Goal: Task Accomplishment & Management: Complete application form

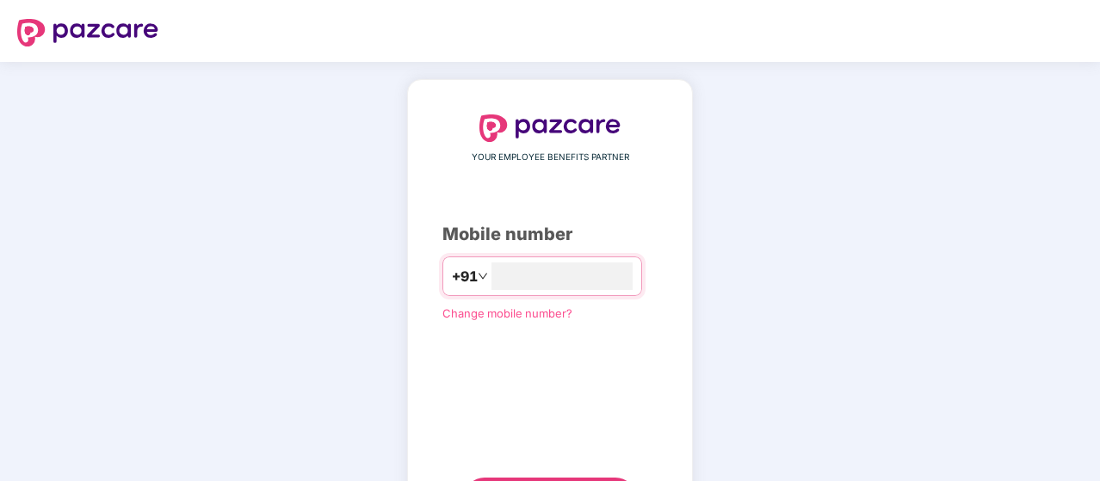
type input "**********"
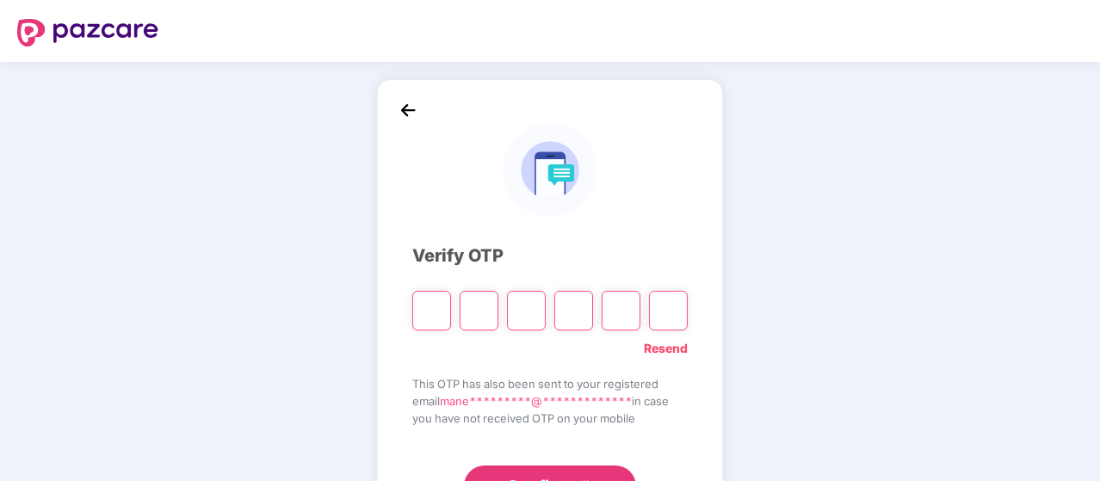
type input "*"
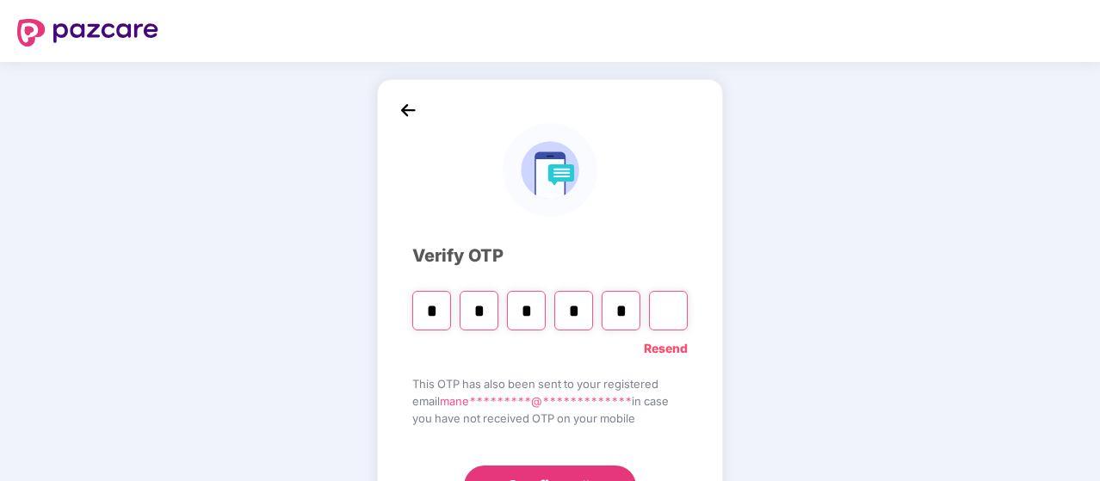
type input "*"
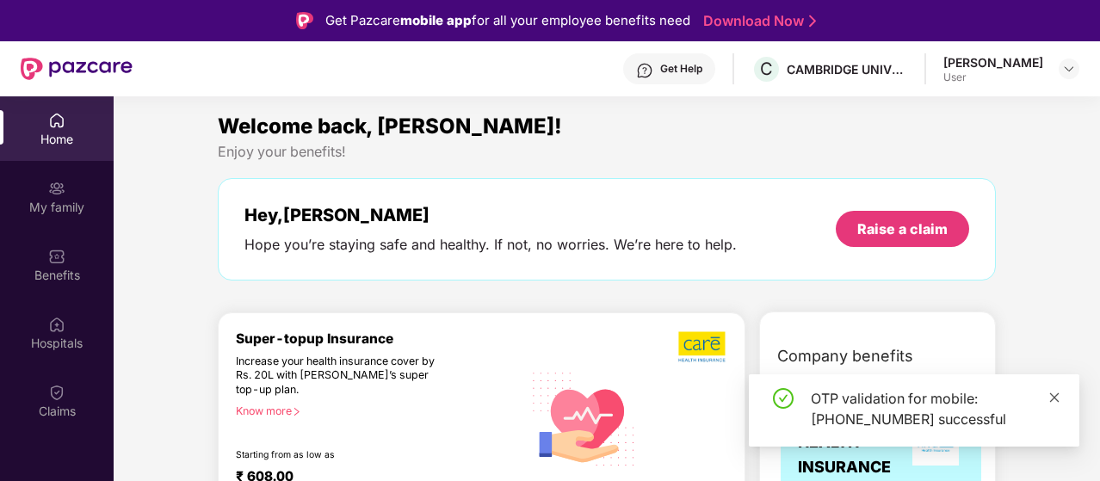
click at [1054, 399] on icon "close" at bounding box center [1054, 398] width 12 height 12
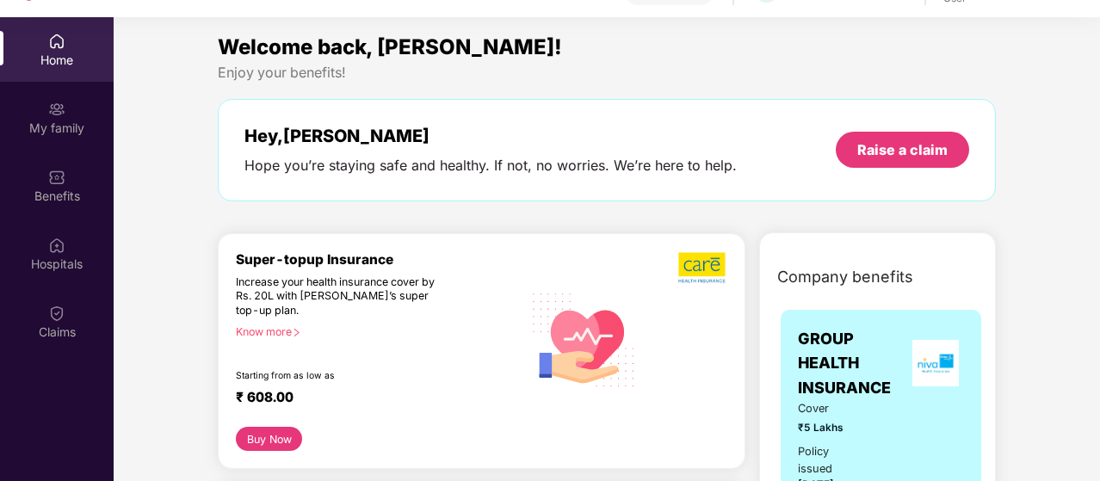
scroll to position [96, 0]
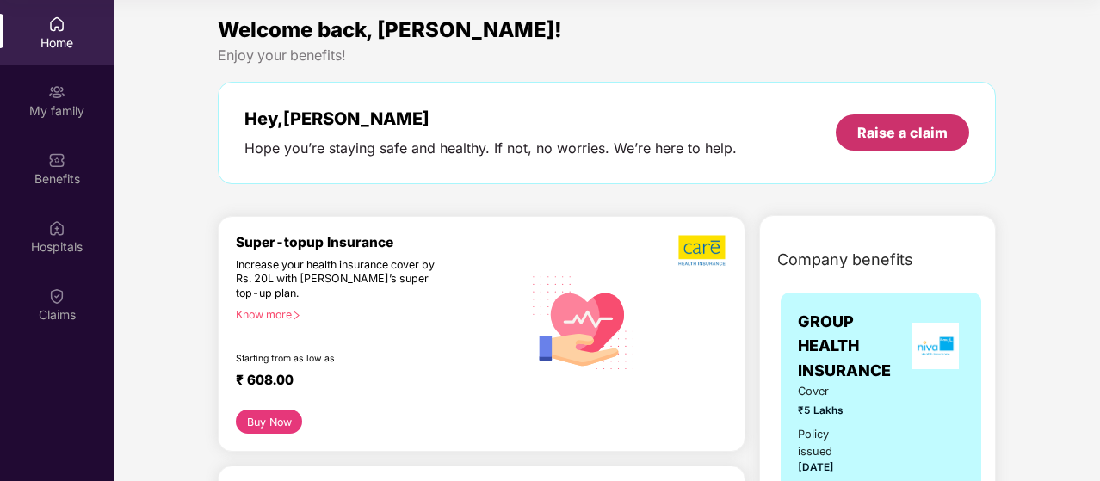
click at [911, 139] on div "Raise a claim" at bounding box center [902, 132] width 90 height 19
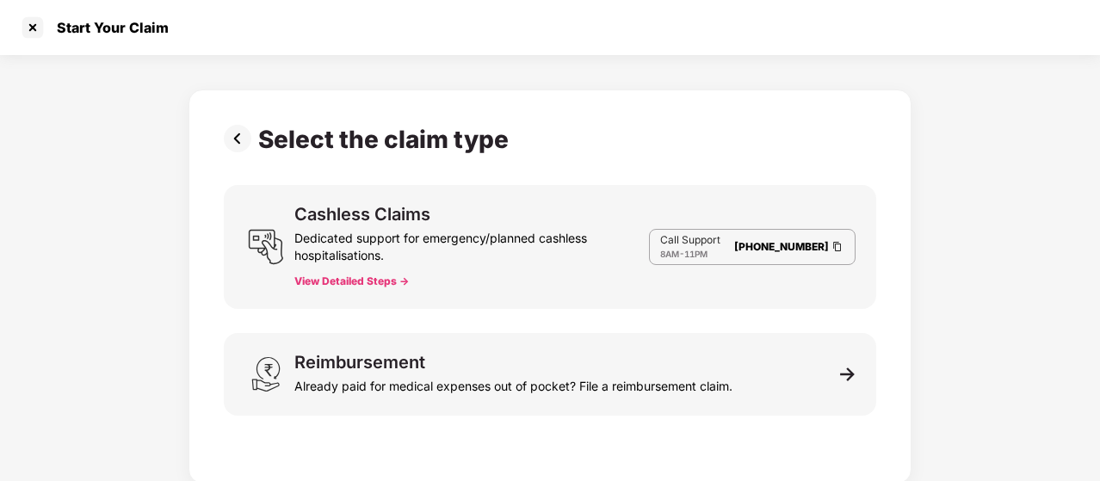
scroll to position [41, 0]
click at [1063, 235] on div "Select the claim type Cashless Claims Dedicated support for emergency/planned c…" at bounding box center [550, 269] width 1100 height 429
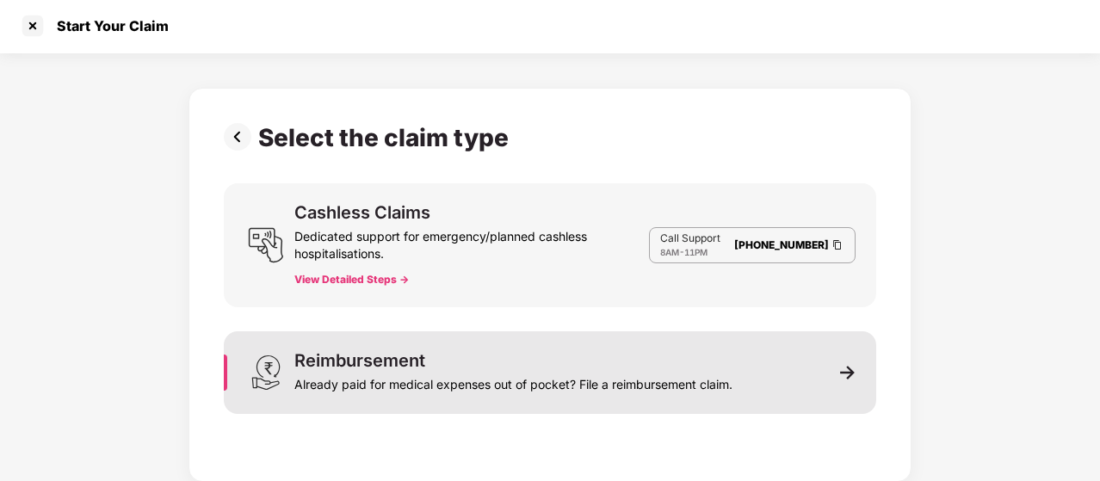
click at [529, 349] on div "Reimbursement Already paid for medical expenses out of pocket? File a reimburse…" at bounding box center [550, 372] width 652 height 83
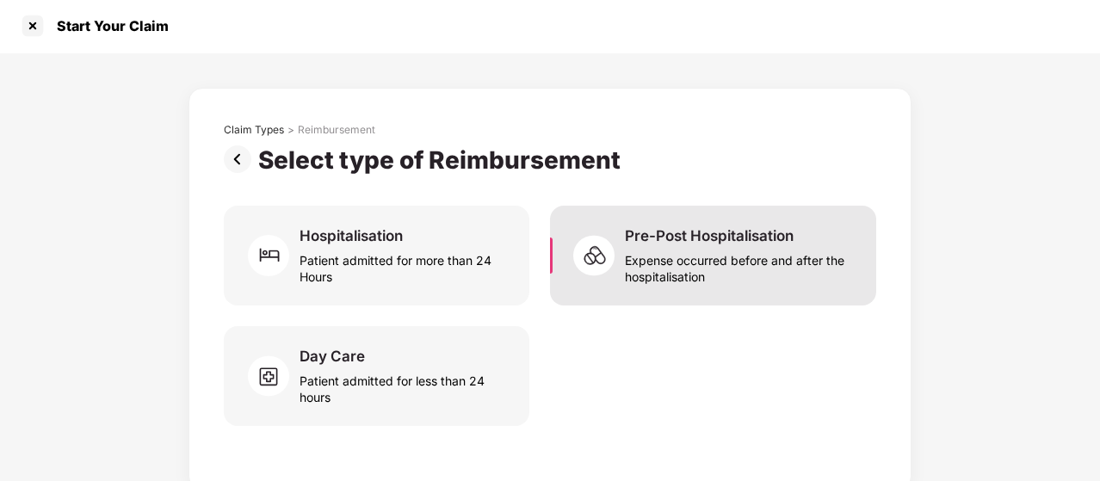
click at [595, 262] on img at bounding box center [599, 256] width 52 height 52
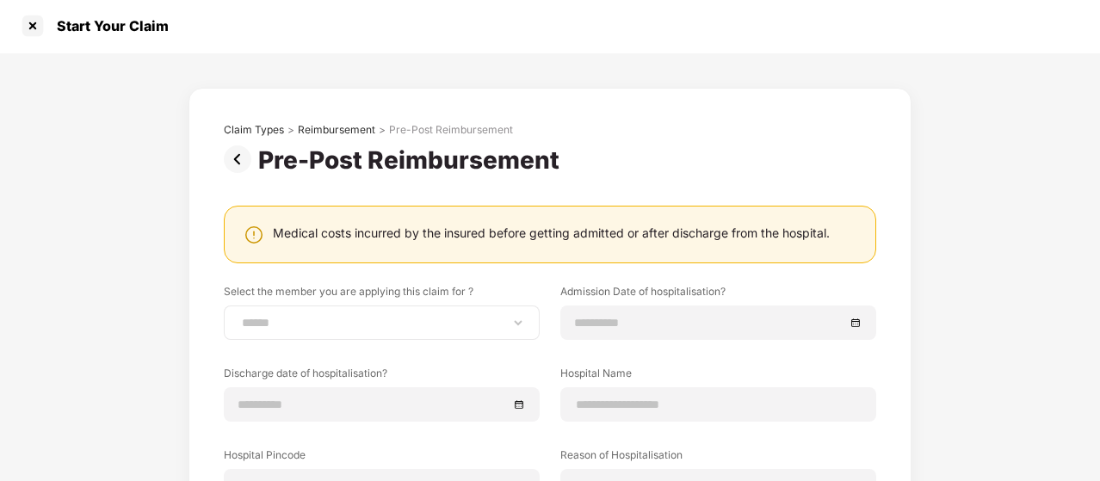
click at [432, 311] on div "**********" at bounding box center [382, 323] width 316 height 34
click at [514, 321] on select "**********" at bounding box center [381, 323] width 287 height 14
select select "**********"
click at [238, 316] on select "**********" at bounding box center [381, 323] width 287 height 14
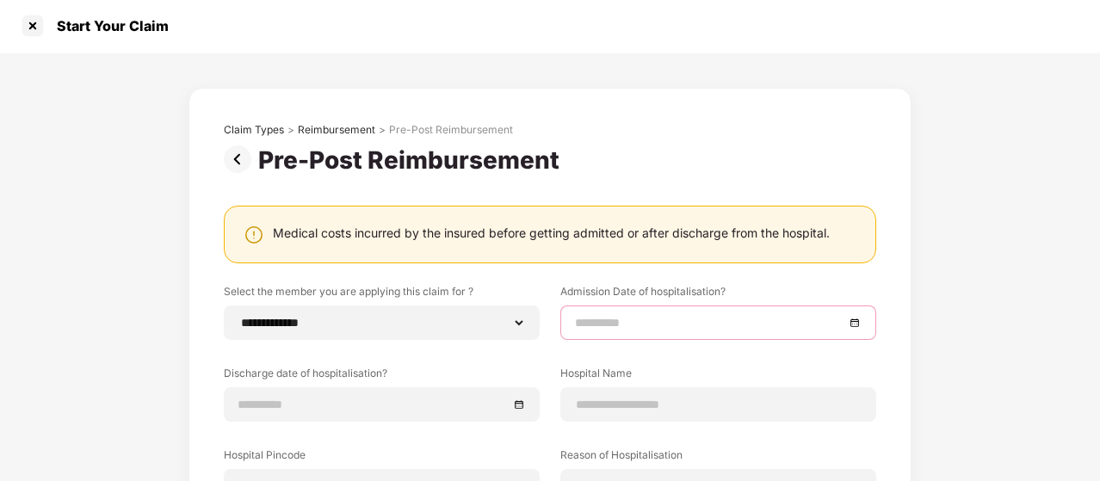
click at [627, 324] on input at bounding box center [709, 322] width 269 height 19
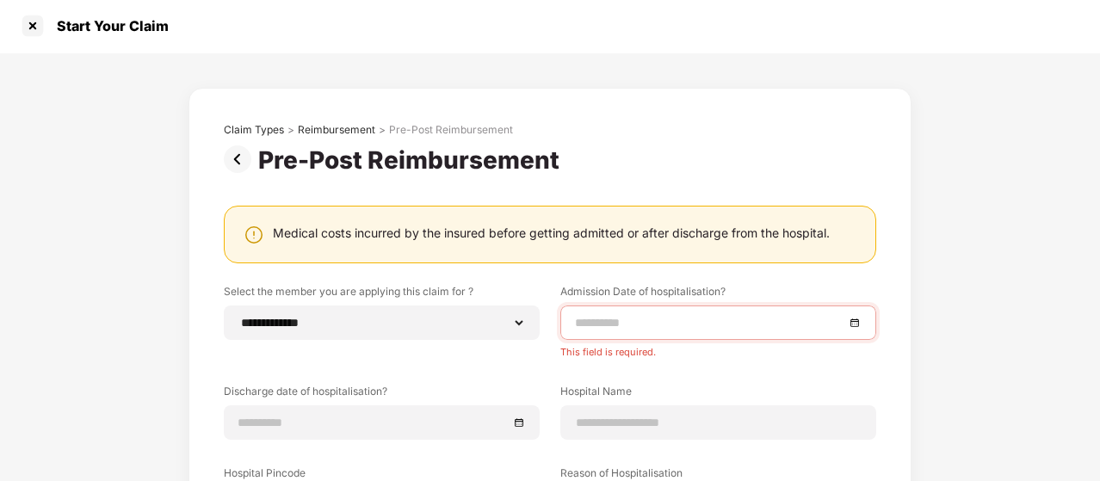
click at [739, 342] on div "**********" at bounding box center [550, 456] width 652 height 345
click at [725, 335] on div at bounding box center [718, 323] width 316 height 34
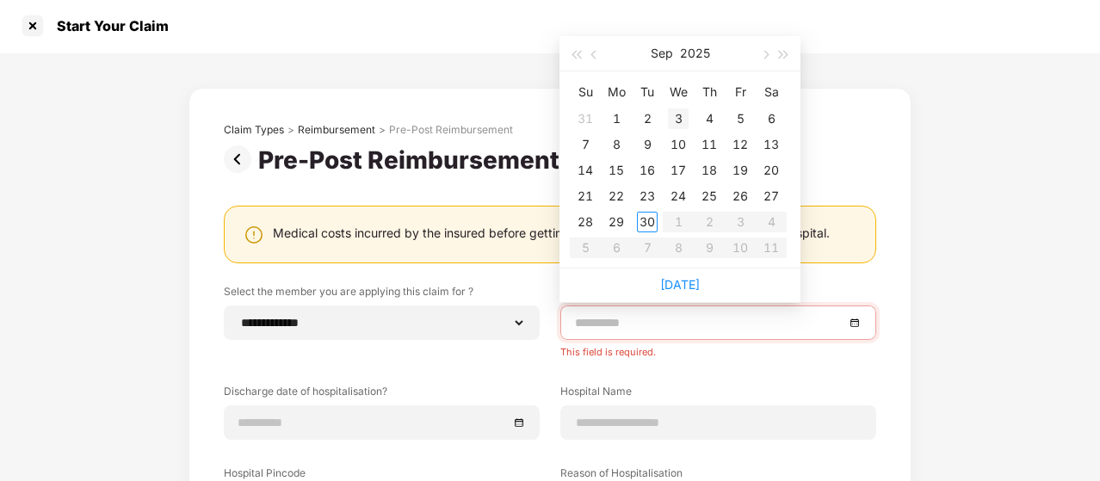
type input "**********"
click at [587, 58] on button "button" at bounding box center [594, 53] width 19 height 34
type input "**********"
click at [656, 232] on td "29" at bounding box center [647, 222] width 31 height 26
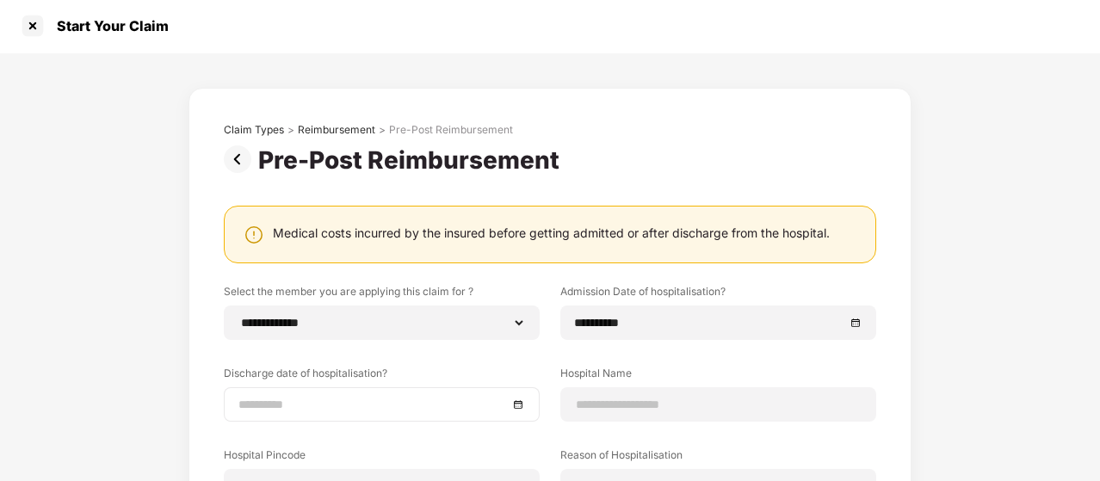
click at [515, 411] on div at bounding box center [381, 404] width 287 height 19
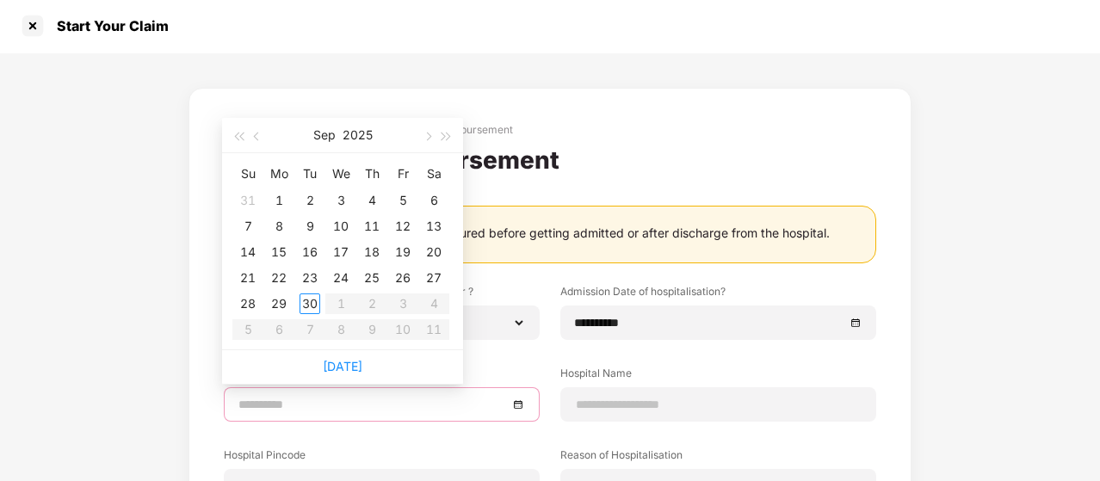
type input "**********"
click at [256, 139] on span "button" at bounding box center [258, 137] width 9 height 9
click at [427, 139] on span "button" at bounding box center [427, 137] width 9 height 9
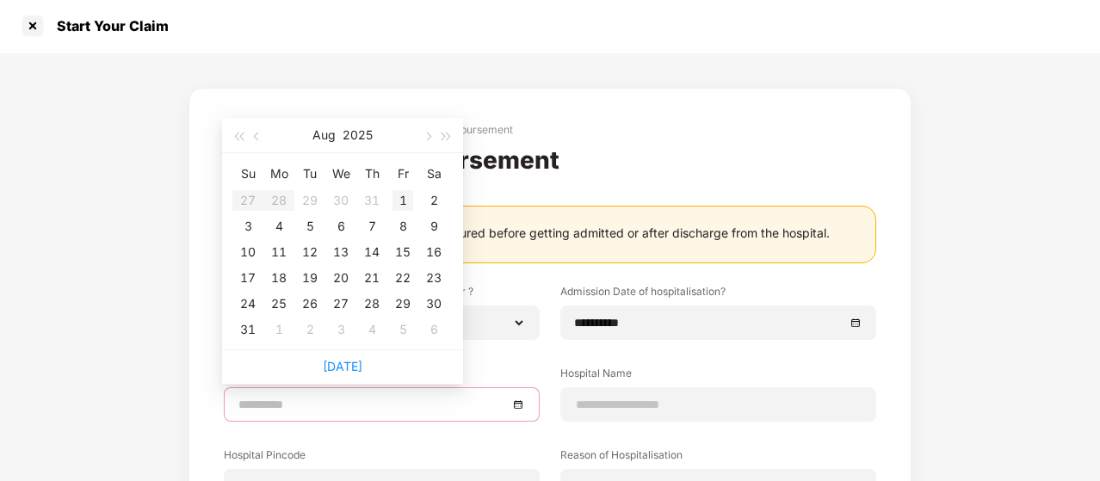
type input "**********"
click at [399, 197] on div "1" at bounding box center [402, 200] width 21 height 21
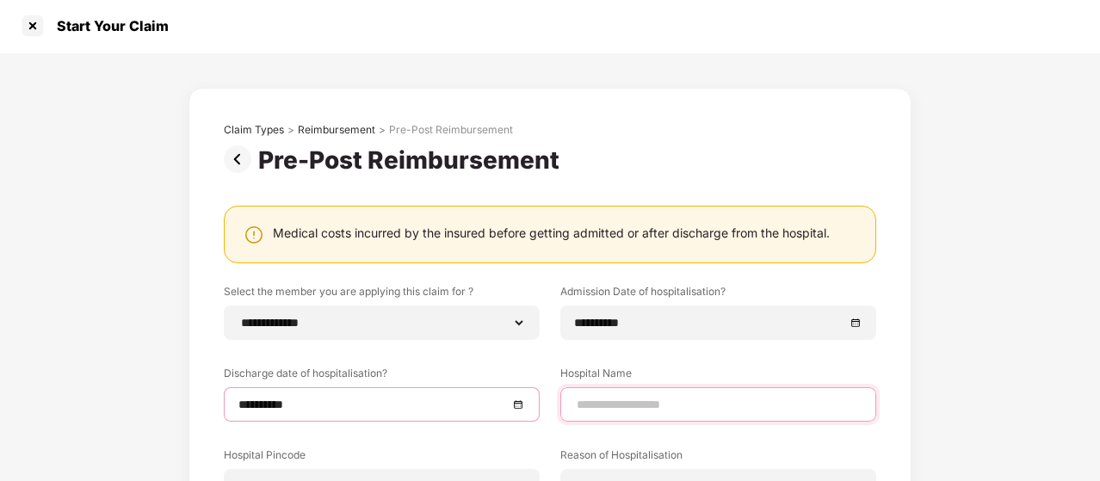
click at [615, 403] on input at bounding box center [718, 405] width 287 height 18
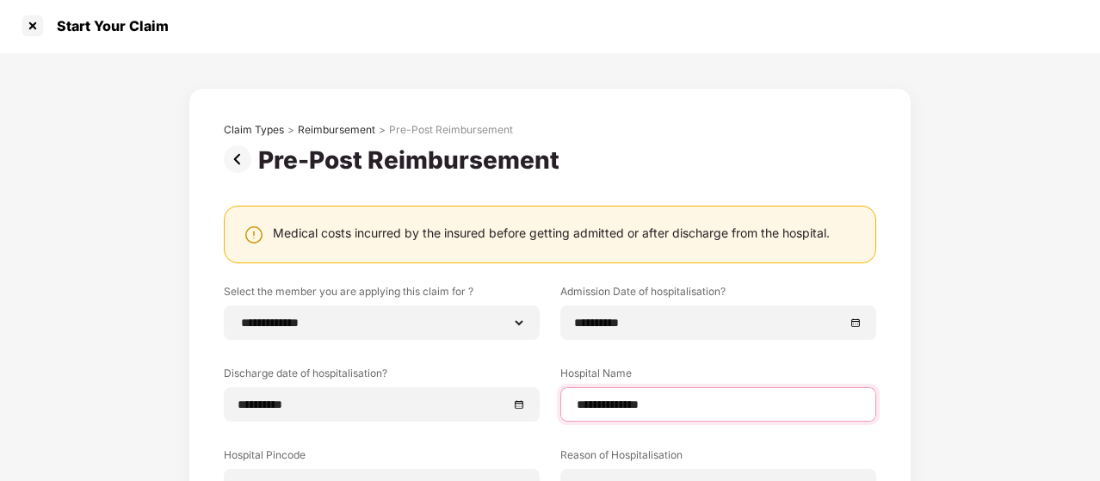
type input "**********"
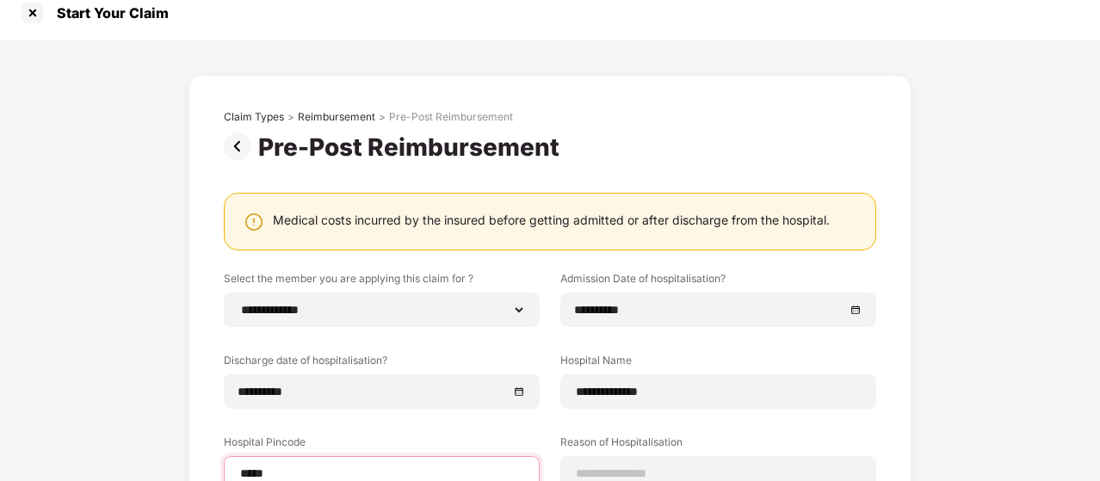
type input "******"
select select "**********"
select select "*****"
type input "******"
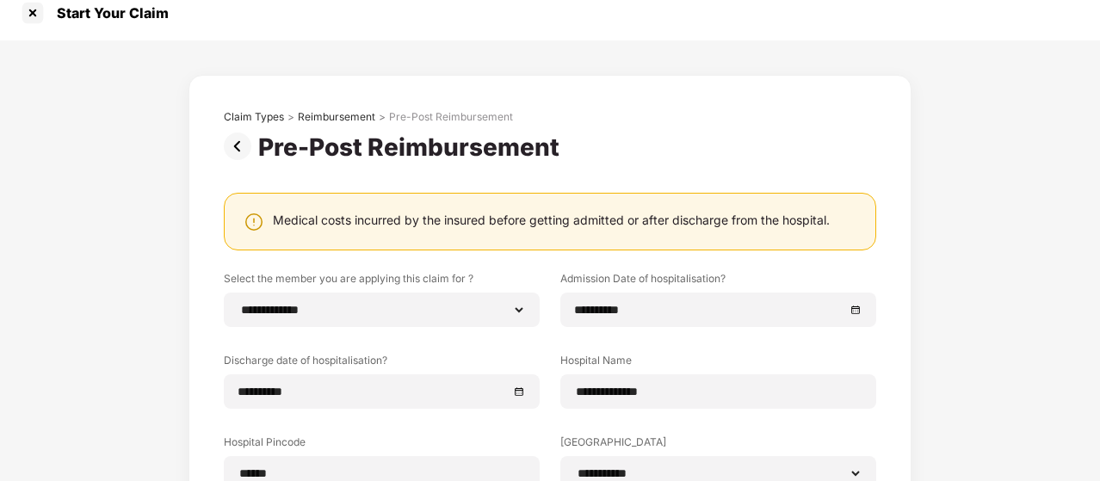
click at [1045, 311] on div "**********" at bounding box center [550, 443] width 1100 height 807
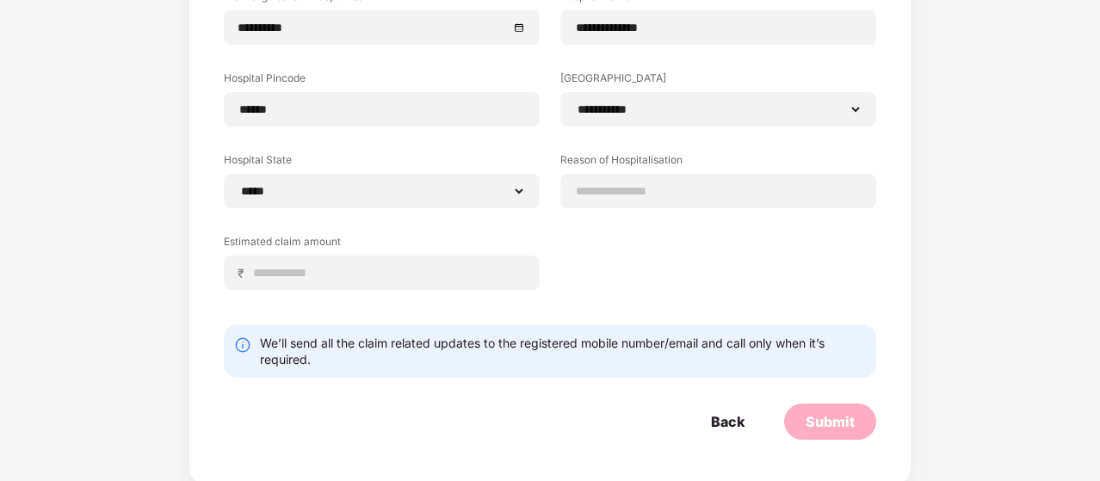
scroll to position [380, 0]
click at [661, 188] on input at bounding box center [718, 191] width 287 height 18
type input "*******"
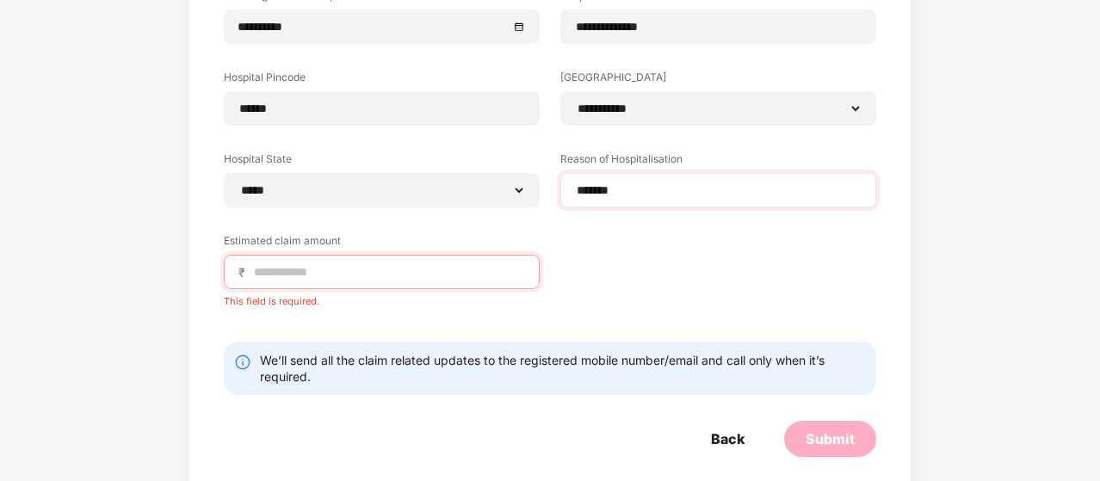
click at [628, 200] on div "*******" at bounding box center [718, 190] width 316 height 34
click at [634, 192] on input "*******" at bounding box center [718, 191] width 287 height 18
click at [429, 274] on input at bounding box center [388, 272] width 273 height 18
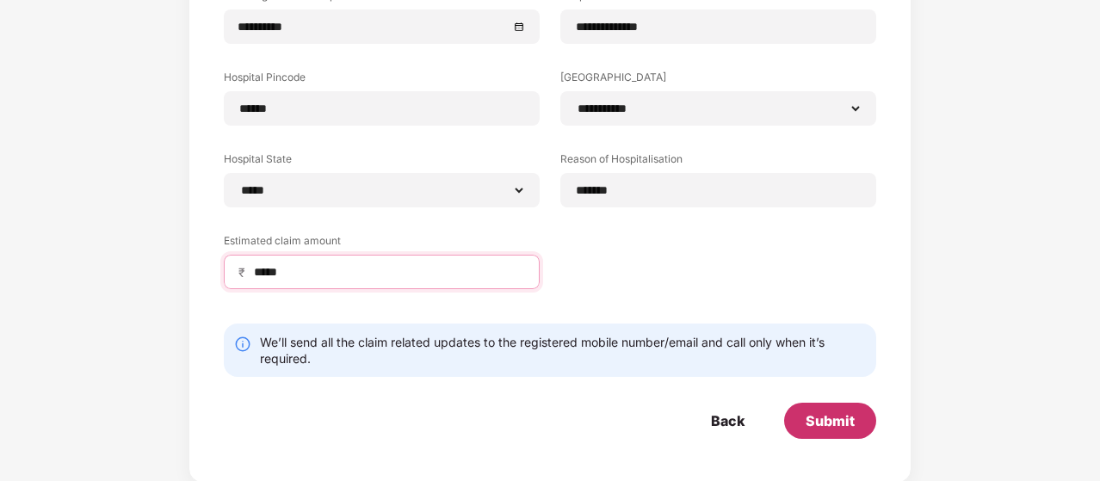
type input "*****"
click at [816, 407] on div "Submit" at bounding box center [830, 421] width 92 height 36
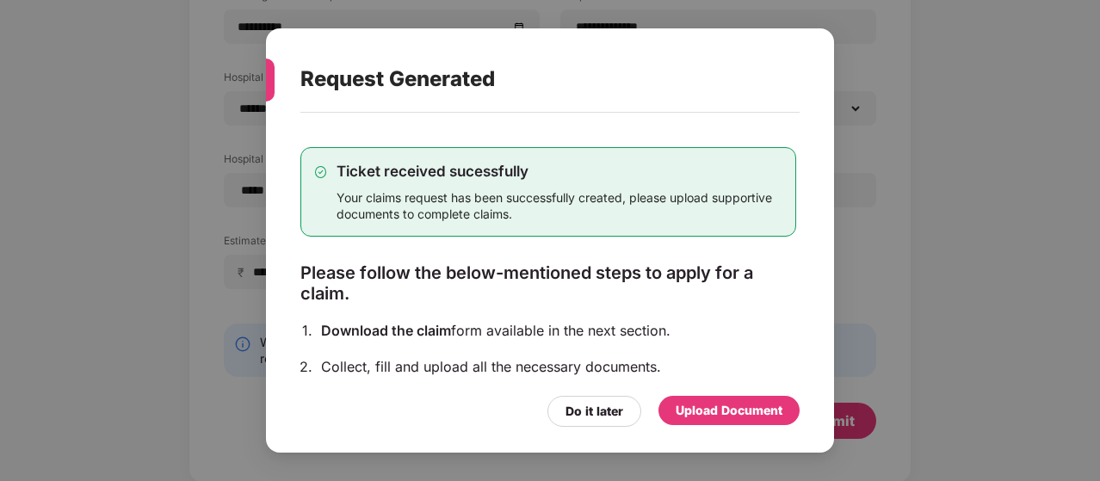
click at [732, 407] on div "Upload Document" at bounding box center [729, 410] width 107 height 19
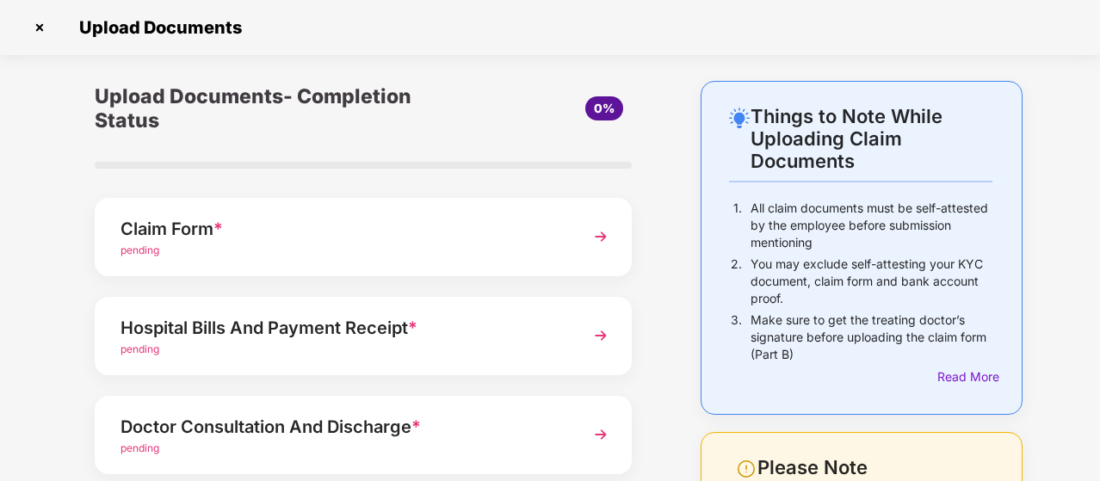
click at [594, 242] on img at bounding box center [600, 236] width 31 height 31
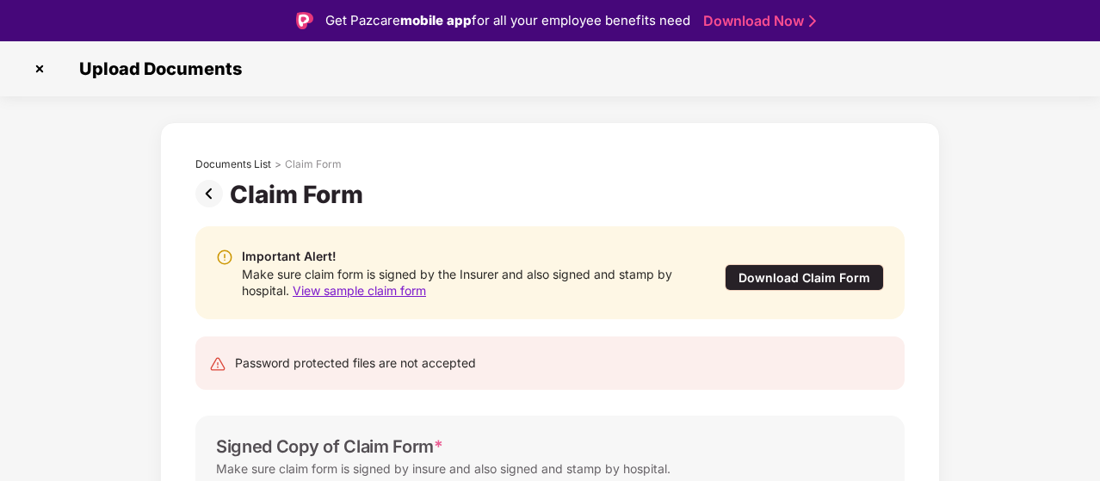
click at [750, 276] on div "Download Claim Form" at bounding box center [804, 277] width 159 height 27
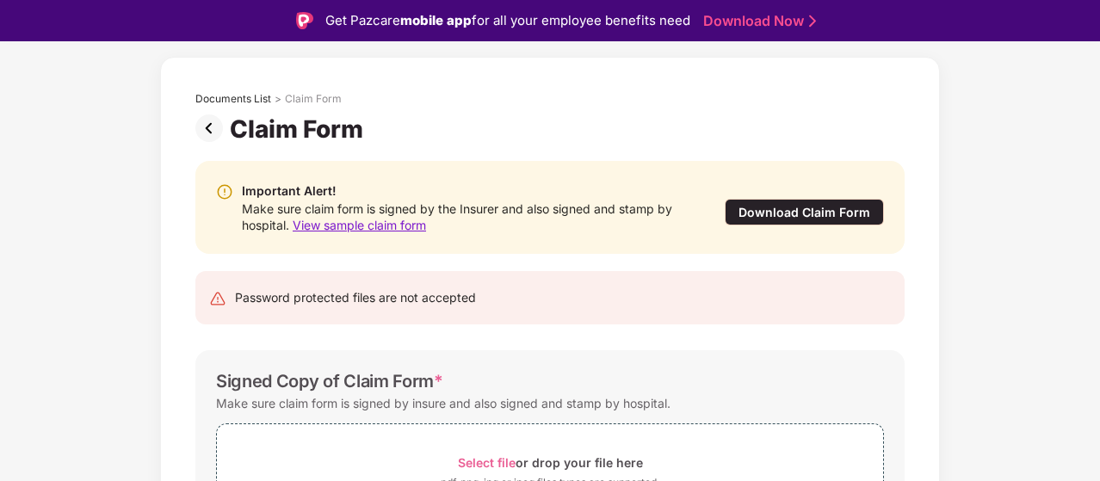
scroll to position [69, 0]
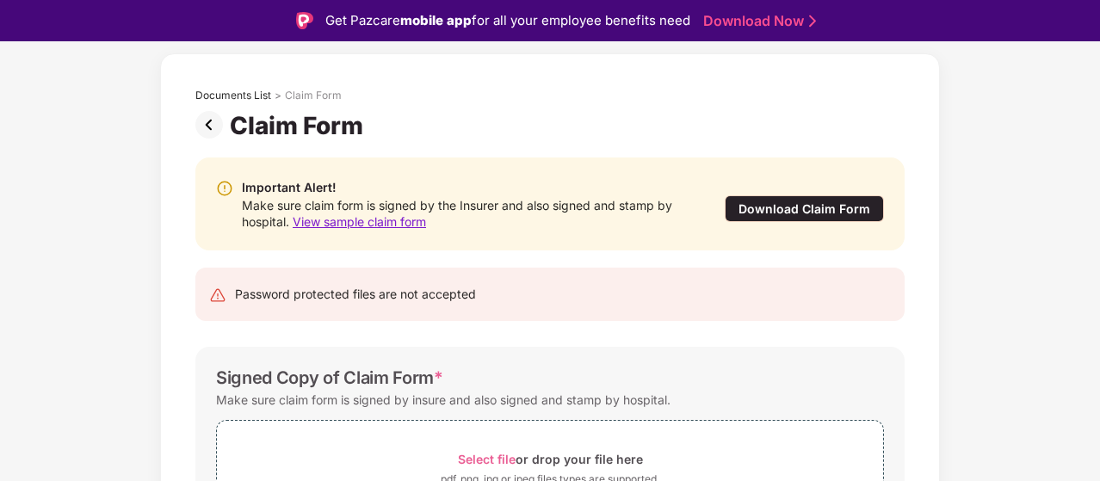
click at [775, 207] on div "Download Claim Form" at bounding box center [804, 208] width 159 height 27
click at [1072, 187] on div "Documents List > Claim Form Claim Form Important Alert! Make sure claim form is…" at bounding box center [550, 353] width 1100 height 601
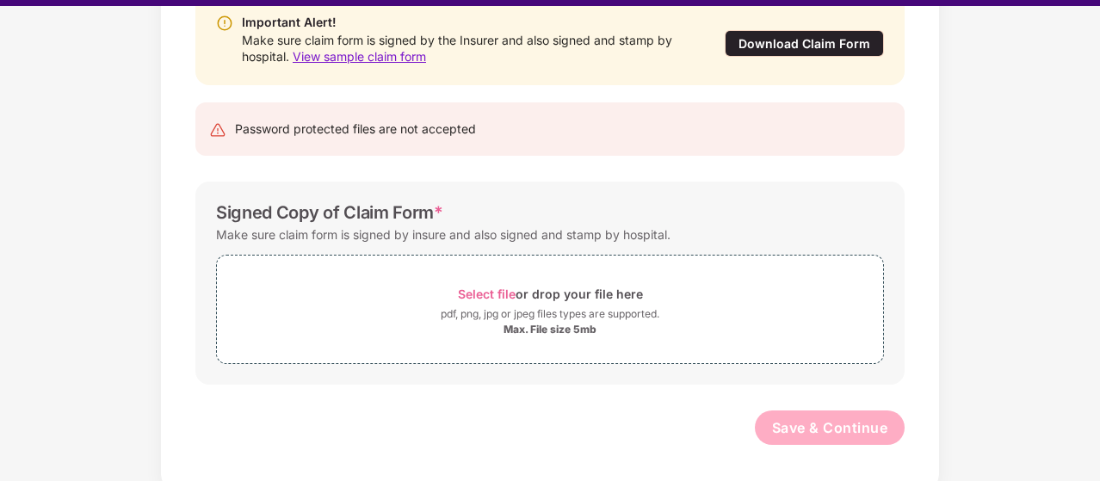
scroll to position [41, 0]
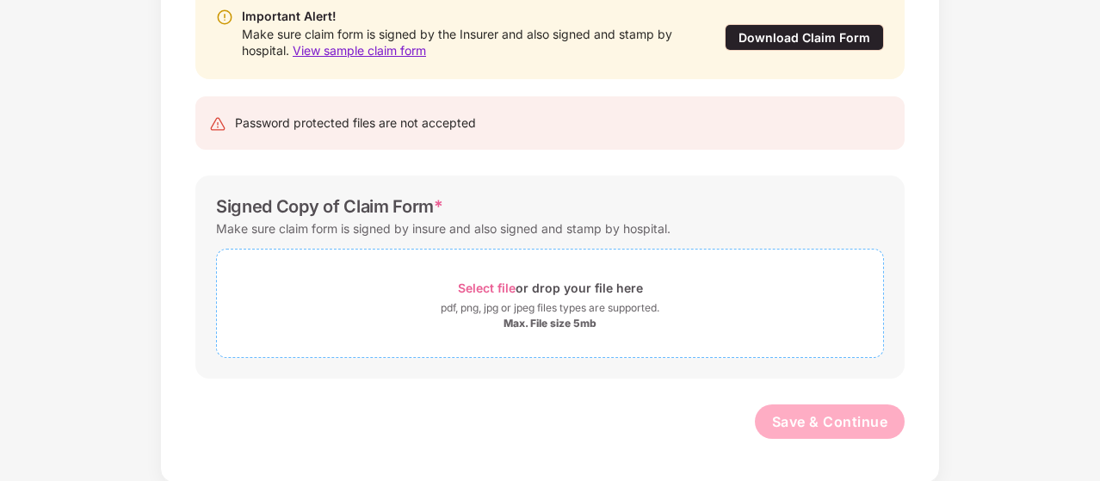
click at [496, 287] on span "Select file" at bounding box center [487, 288] width 58 height 15
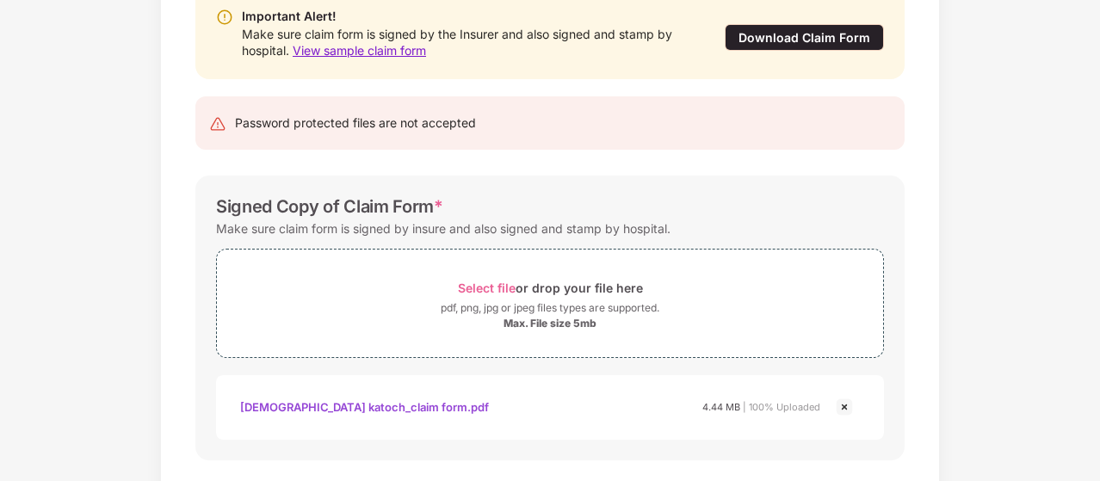
click at [1010, 335] on div "Documents List > Claim Form Claim Form Important Alert! Make sure claim form is…" at bounding box center [550, 223] width 1100 height 682
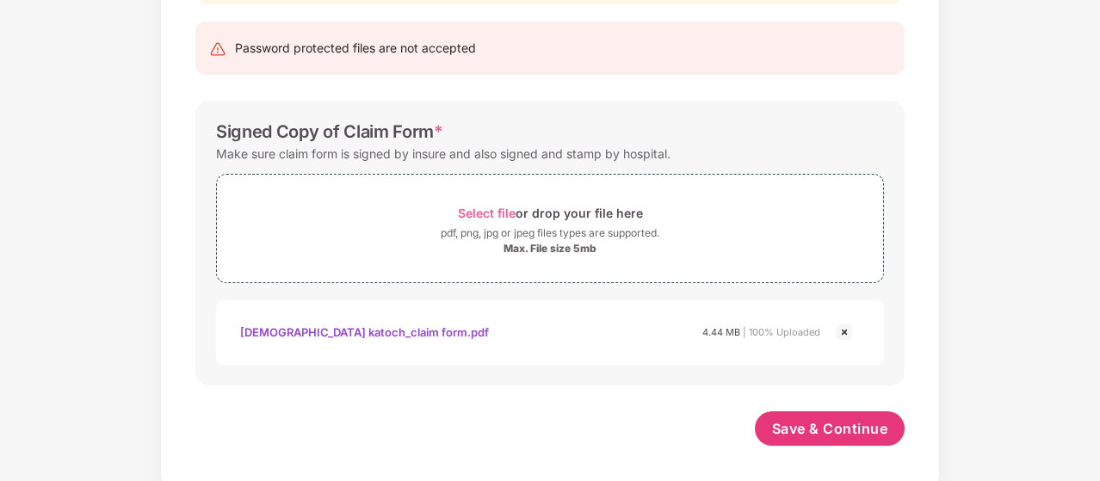
scroll to position [281, 0]
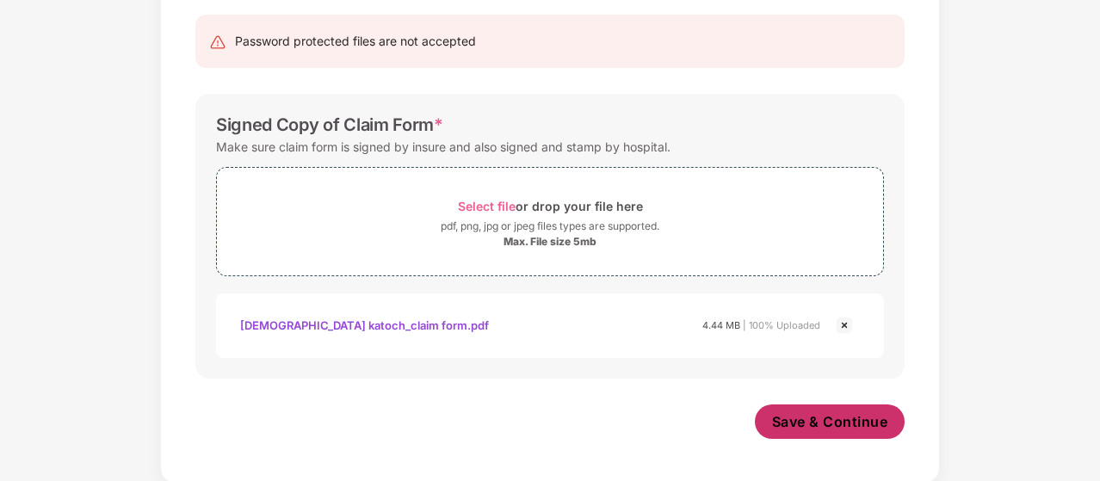
click at [852, 410] on button "Save & Continue" at bounding box center [830, 422] width 151 height 34
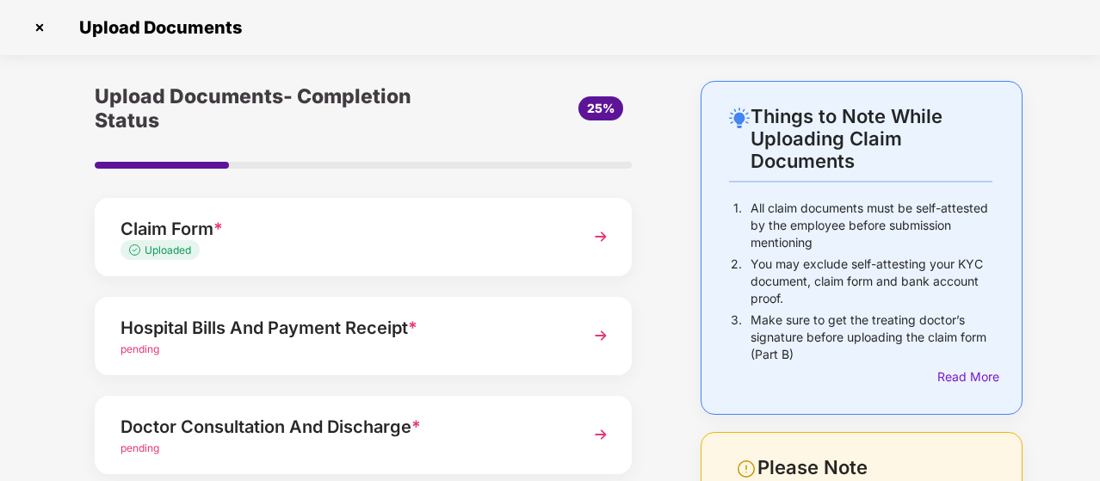
click at [597, 338] on img at bounding box center [600, 335] width 31 height 31
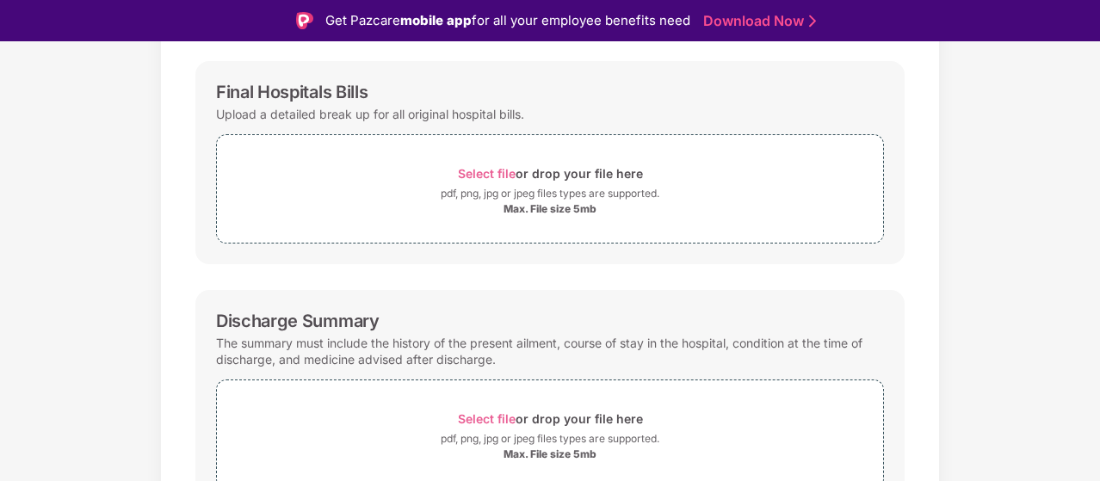
scroll to position [275, 0]
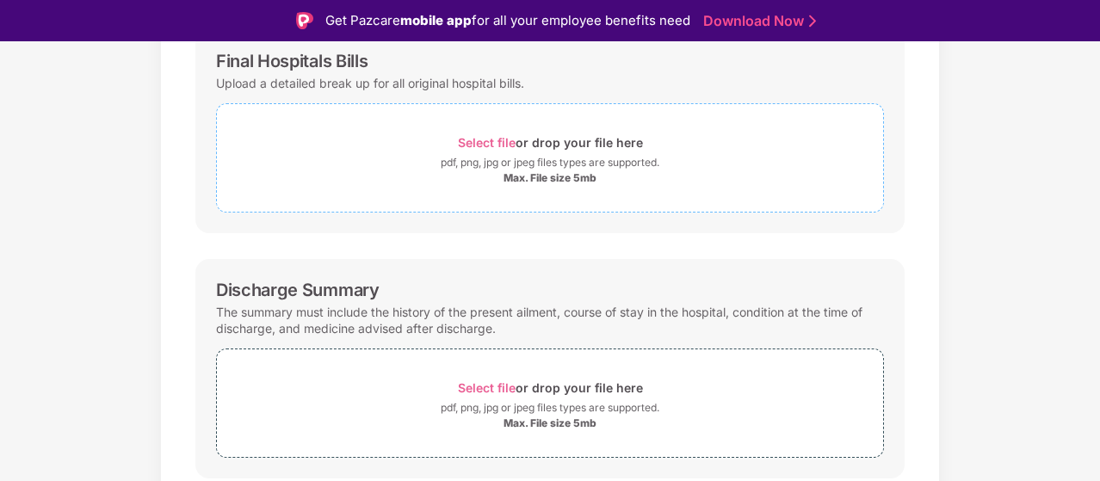
click at [485, 140] on span "Select file" at bounding box center [487, 142] width 58 height 15
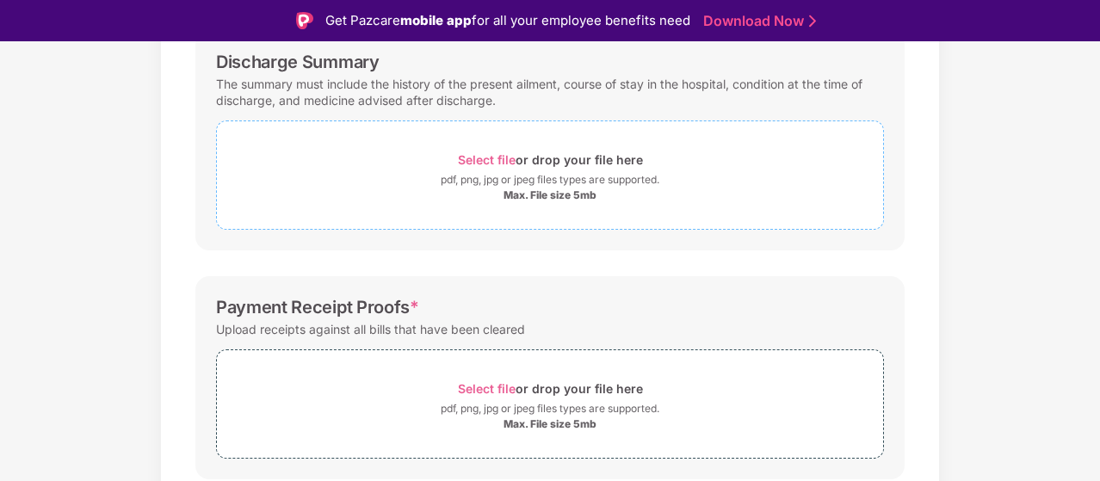
scroll to position [579, 0]
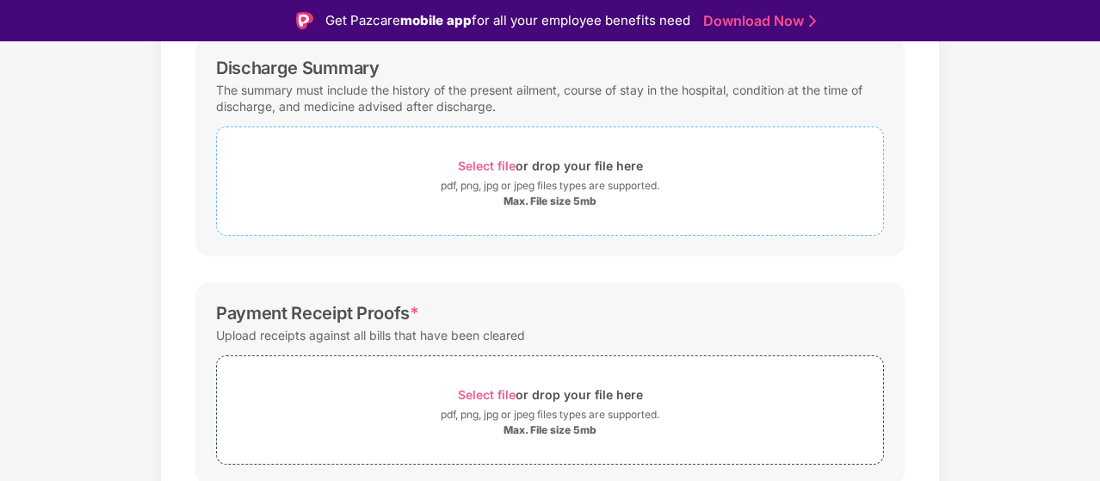
click at [483, 166] on span "Select file" at bounding box center [487, 165] width 58 height 15
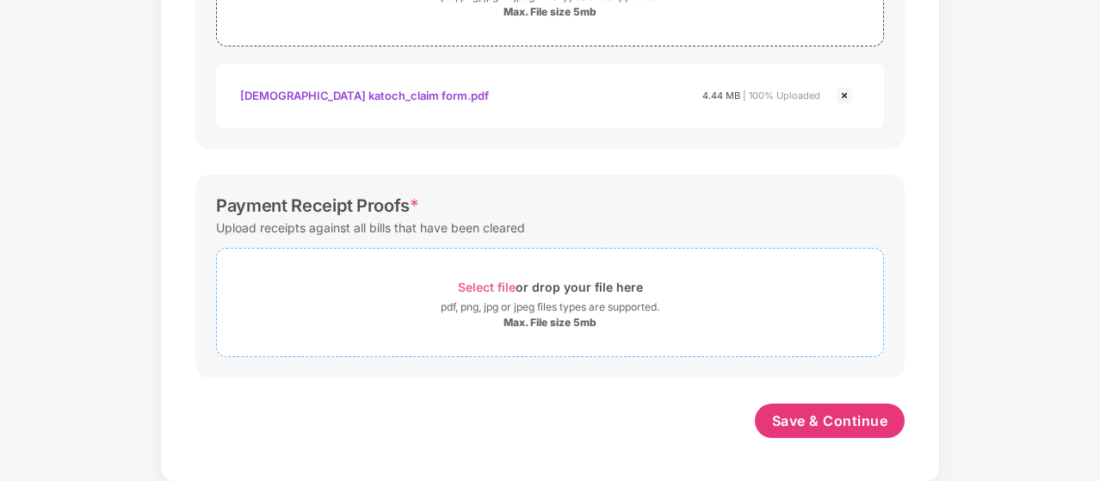
scroll to position [726, 0]
click at [485, 278] on div "Select file or drop your file here" at bounding box center [550, 288] width 185 height 23
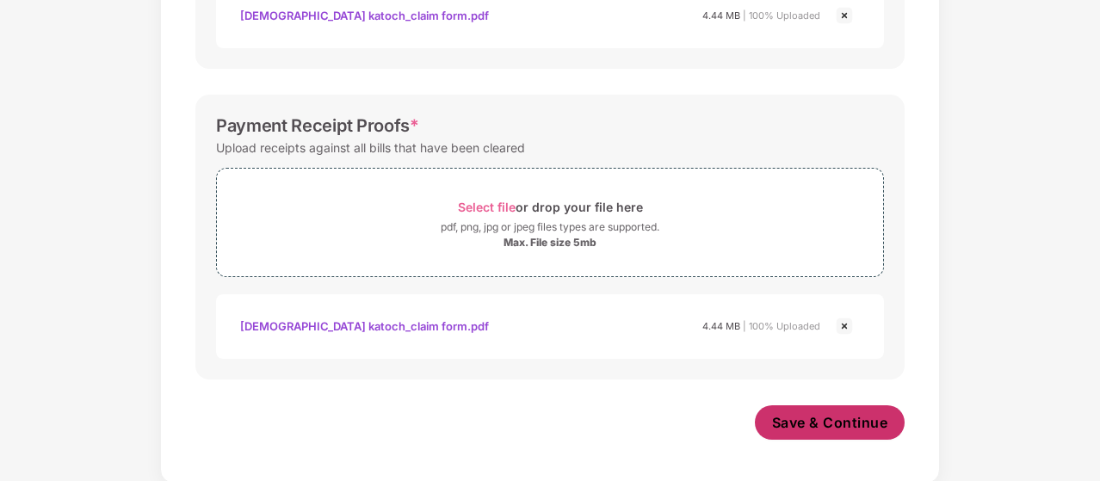
scroll to position [807, 0]
click at [794, 416] on span "Save & Continue" at bounding box center [830, 422] width 116 height 19
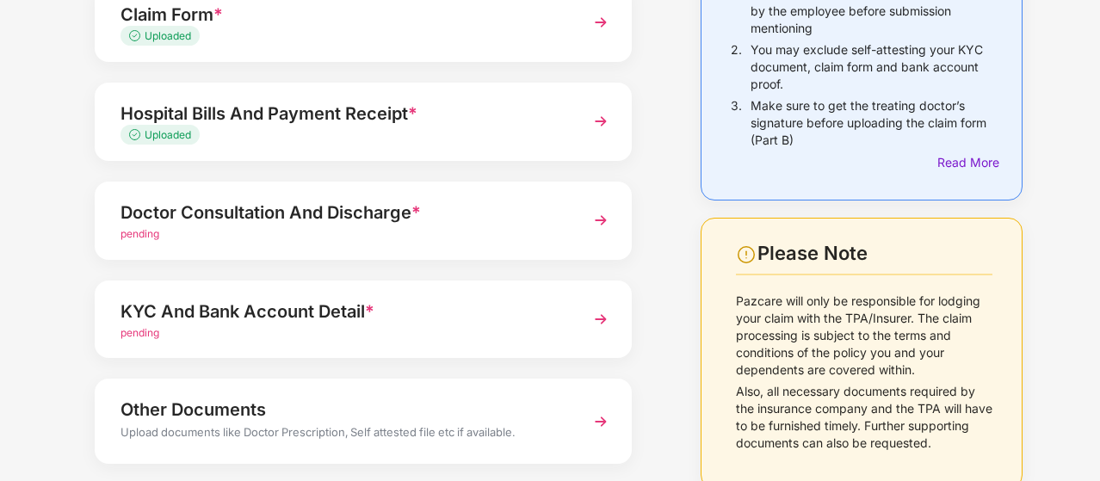
scroll to position [241, 0]
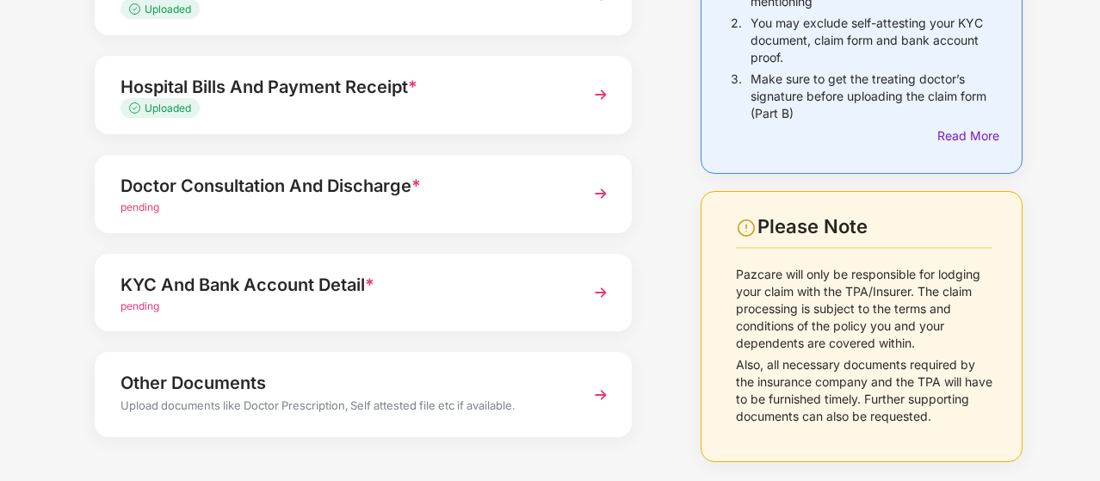
click at [601, 195] on img at bounding box center [600, 193] width 31 height 31
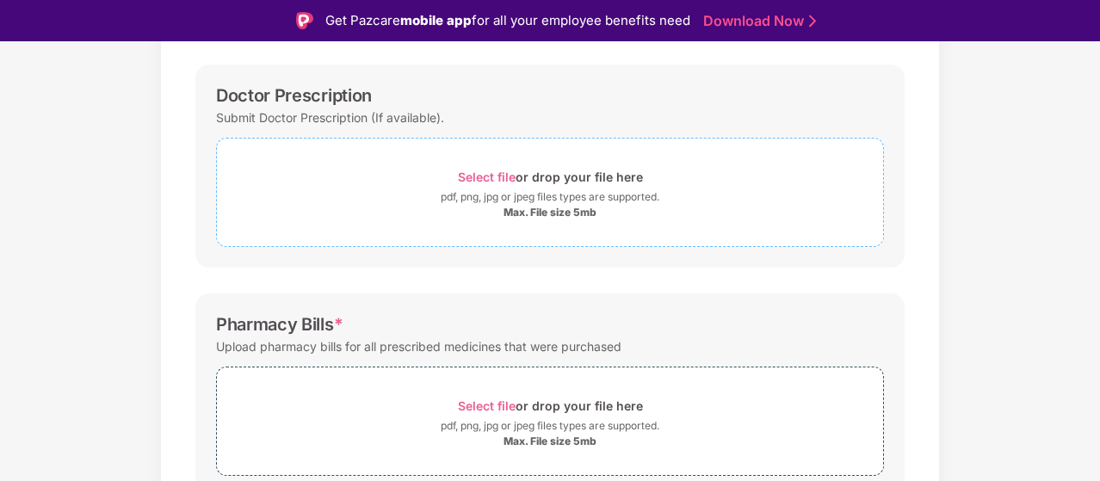
click at [496, 174] on span "Select file" at bounding box center [487, 177] width 58 height 15
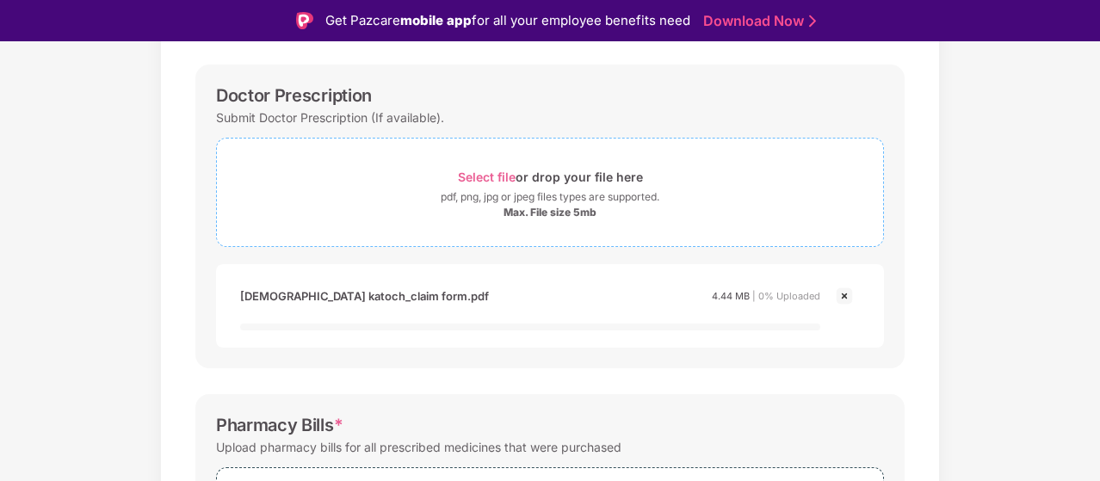
click at [216, 130] on div "Select file or drop your file here pdf, png, jpg or jpeg files types are suppor…" at bounding box center [550, 188] width 668 height 118
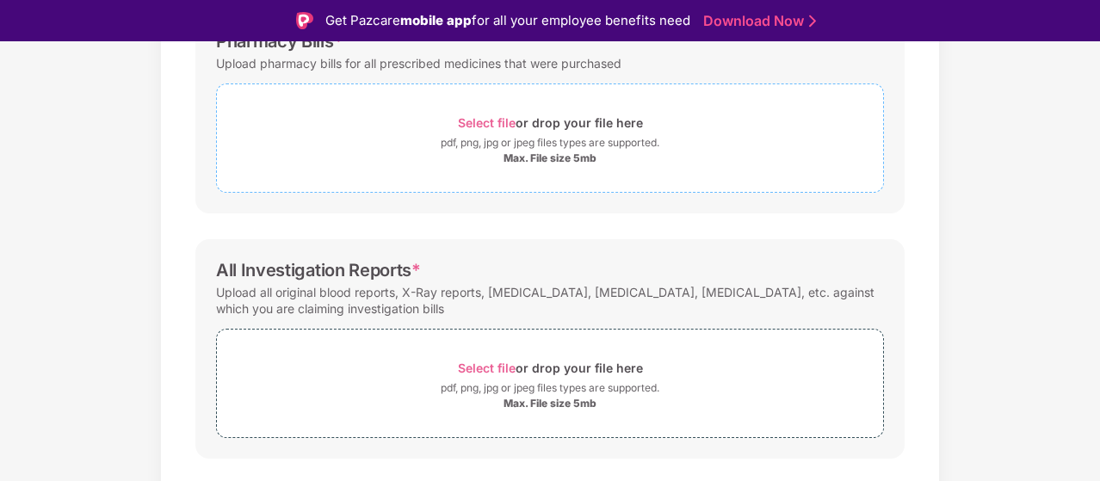
click at [468, 120] on span "Select file" at bounding box center [487, 122] width 58 height 15
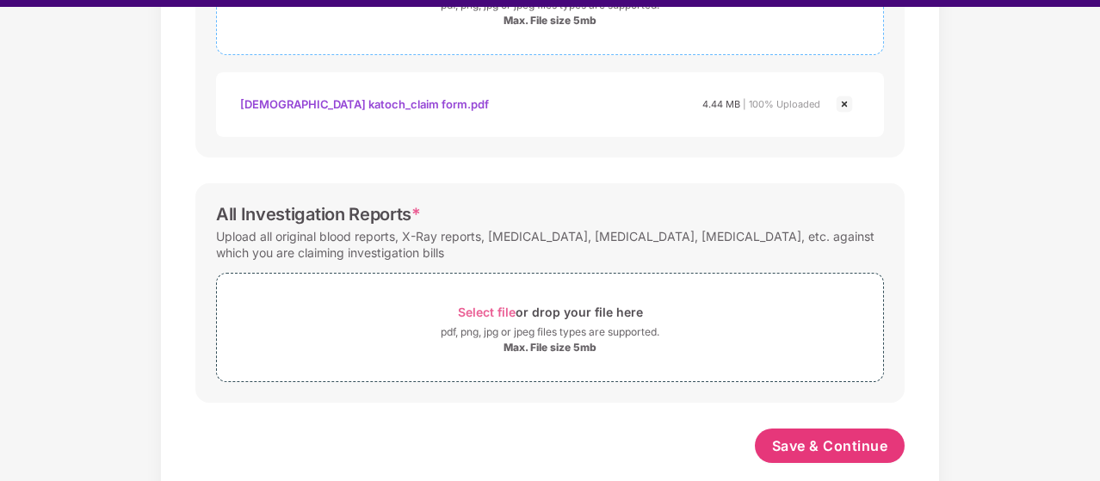
scroll to position [41, 0]
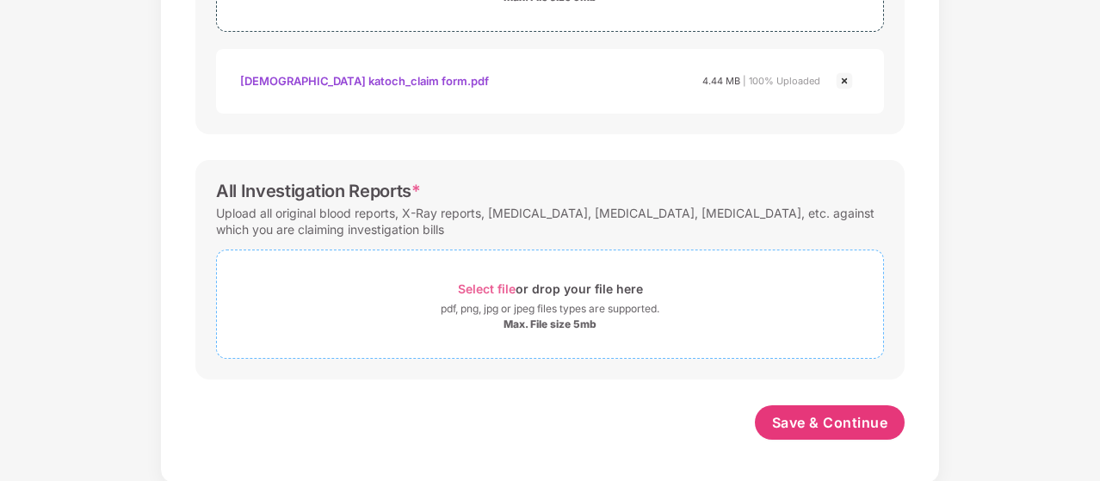
click at [489, 285] on span "Select file" at bounding box center [487, 288] width 58 height 15
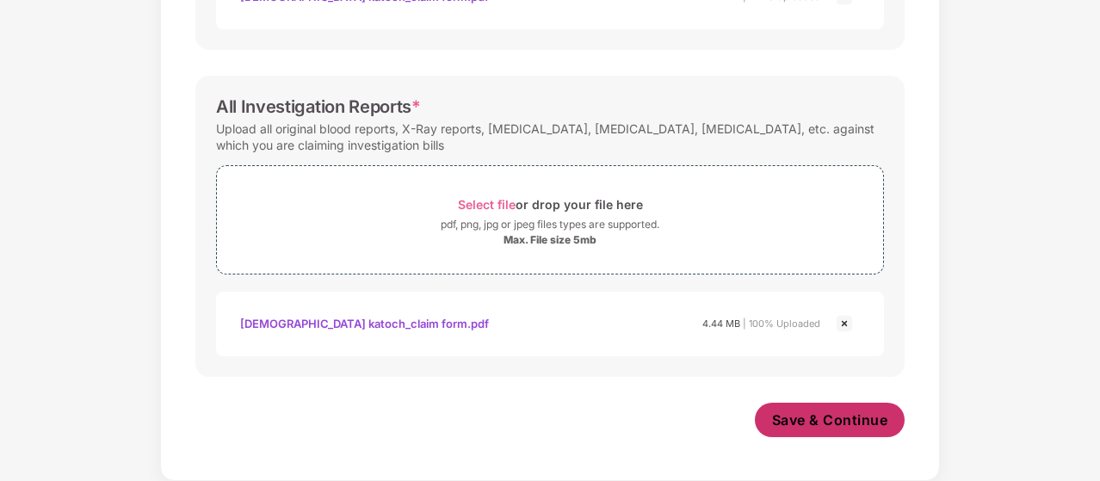
click at [828, 418] on span "Save & Continue" at bounding box center [830, 420] width 116 height 19
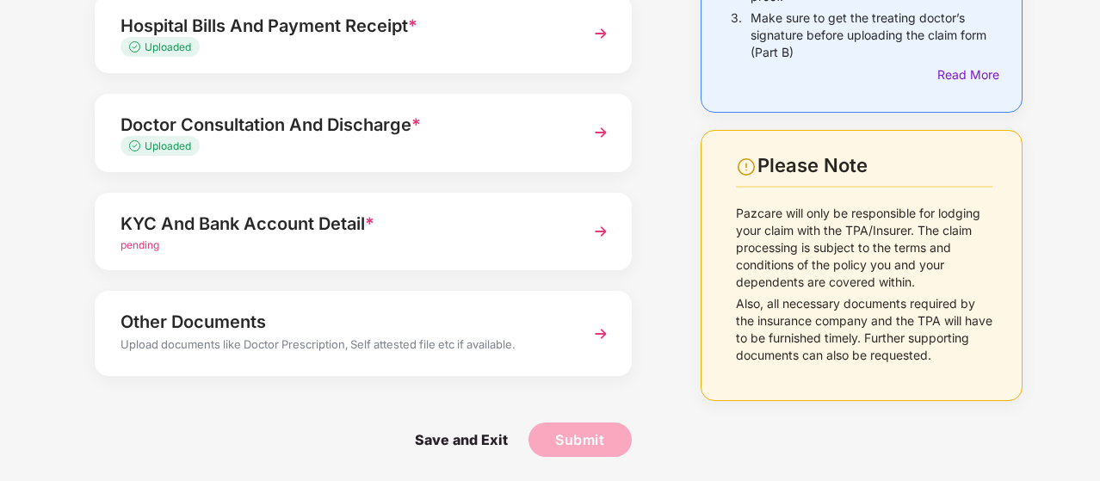
scroll to position [303, 0]
click at [330, 233] on div "KYC And Bank Account Detail *" at bounding box center [342, 223] width 445 height 28
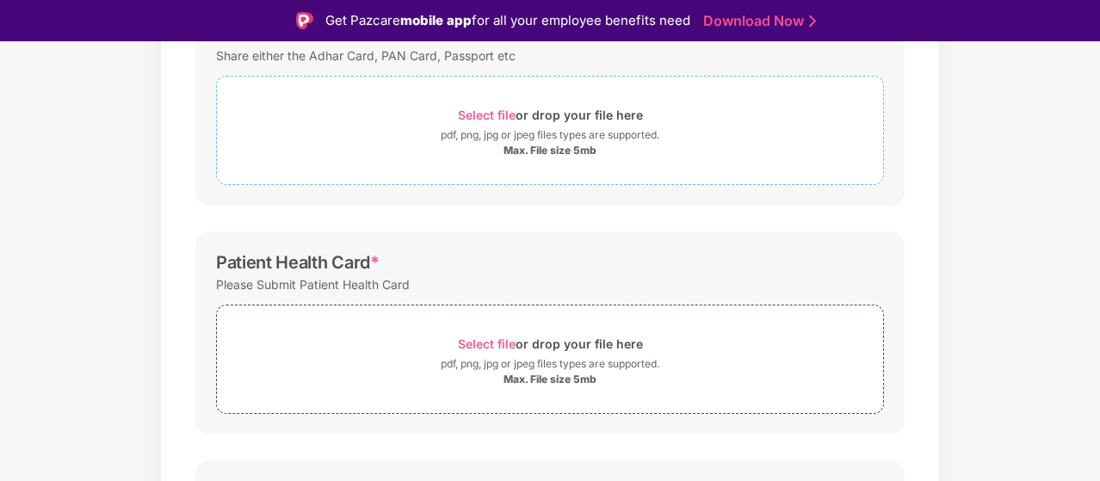
click at [488, 112] on span "Select file" at bounding box center [487, 115] width 58 height 15
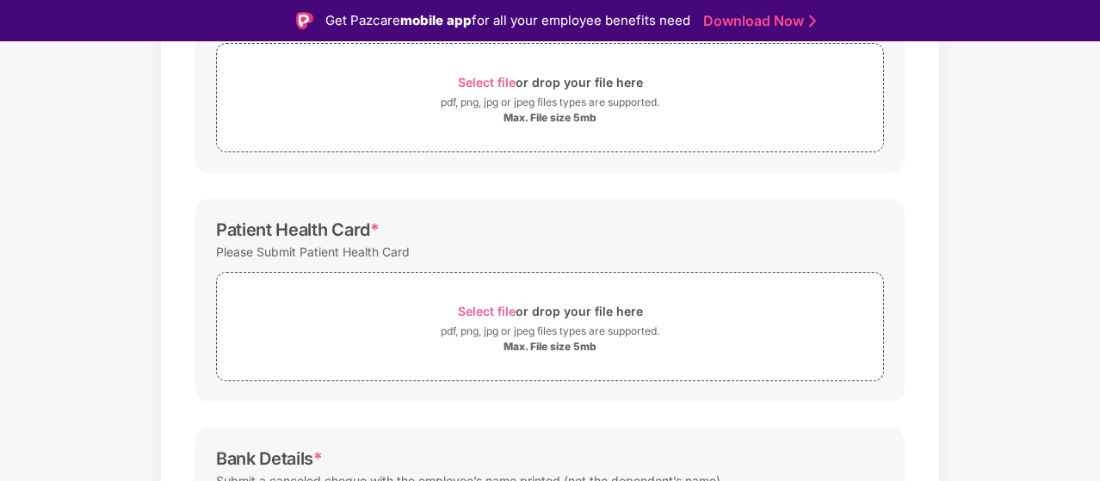
scroll to position [337, 0]
click at [484, 307] on span "Select file" at bounding box center [487, 309] width 58 height 15
click at [496, 302] on span "Select file" at bounding box center [487, 309] width 58 height 15
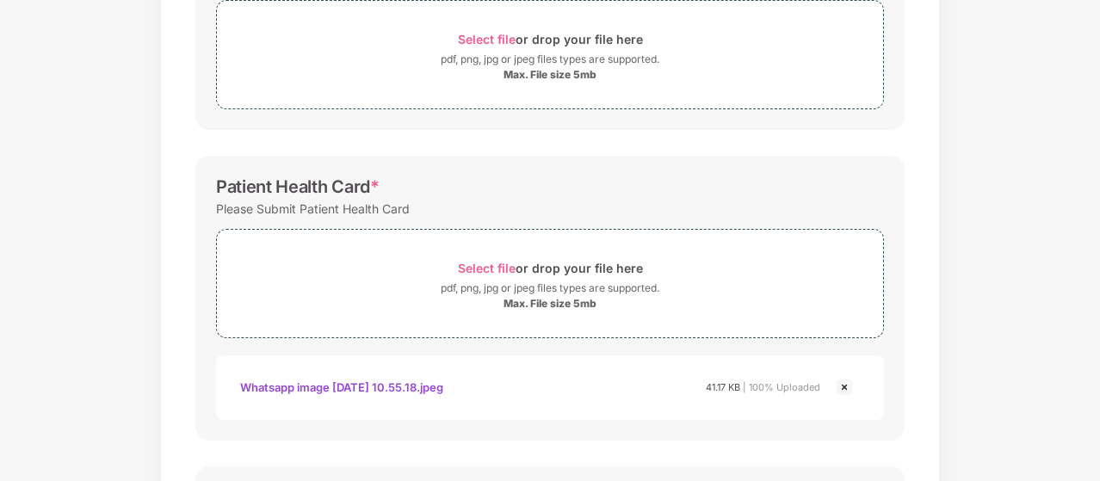
scroll to position [0, 0]
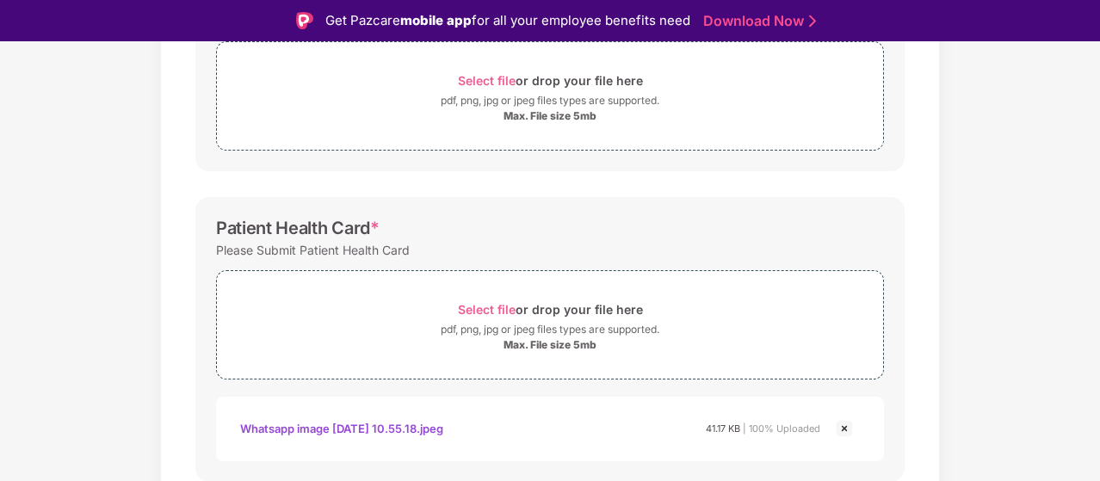
click at [997, 238] on div "Documents List > KYC and Bank Account Detail KYC and Bank Account Detail Passwo…" at bounding box center [550, 300] width 1100 height 1030
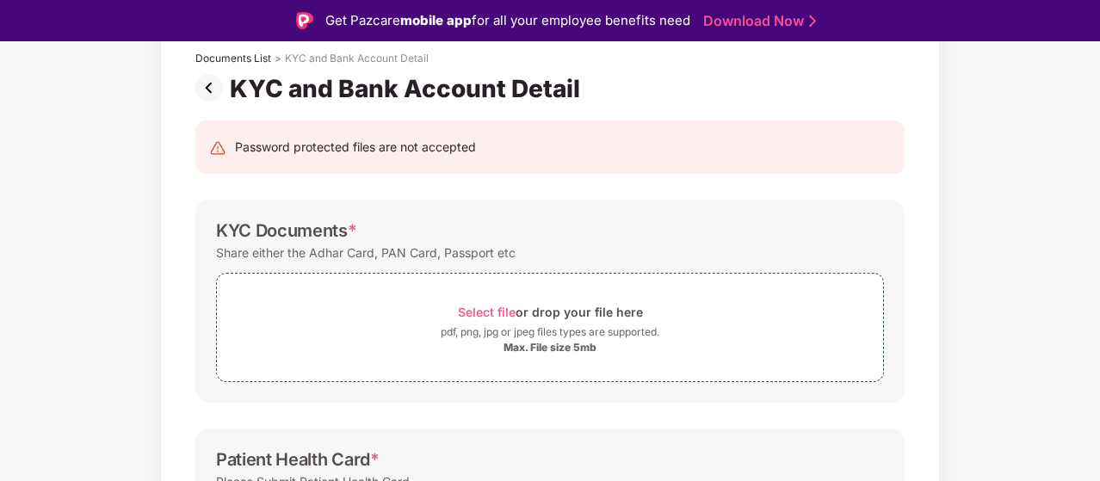
scroll to position [62, 0]
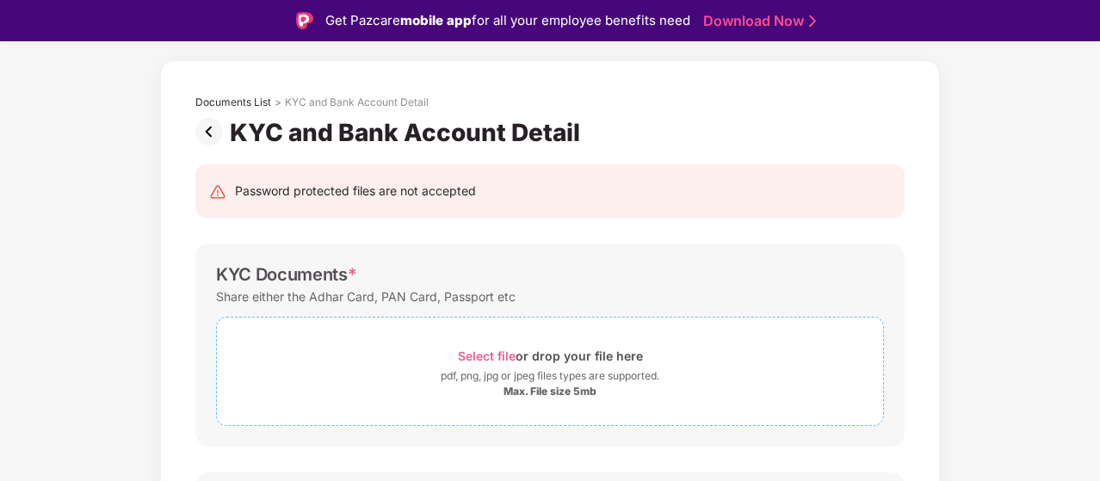
click at [492, 355] on span "Select file" at bounding box center [487, 356] width 58 height 15
click at [492, 359] on span "Select file" at bounding box center [487, 356] width 58 height 15
click at [477, 350] on span "Select file" at bounding box center [487, 356] width 58 height 15
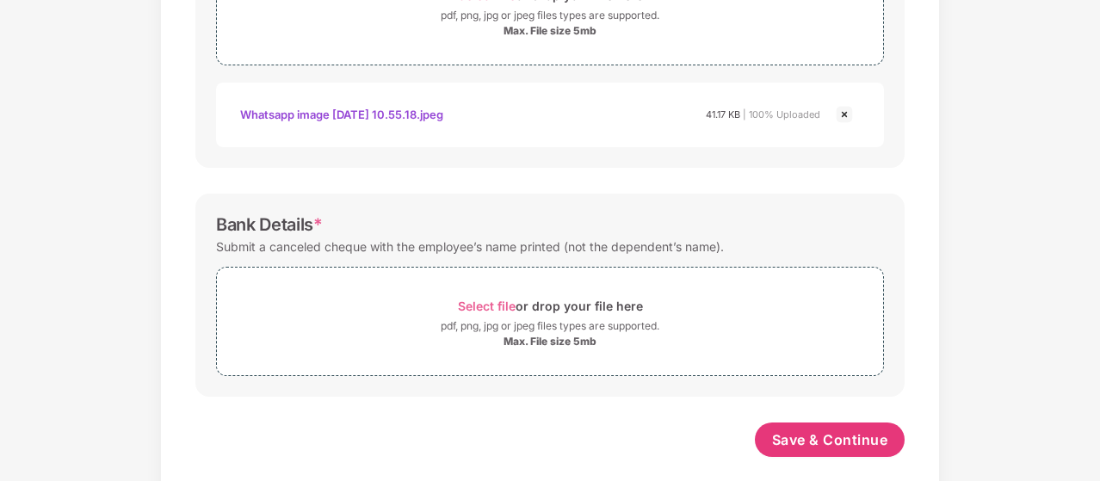
scroll to position [873, 0]
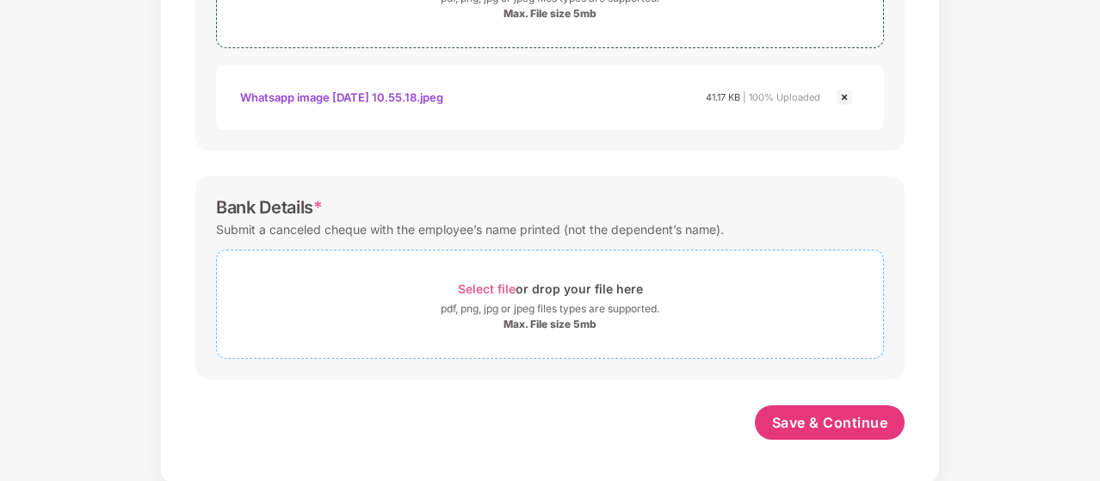
click at [466, 291] on span "Select file" at bounding box center [487, 288] width 58 height 15
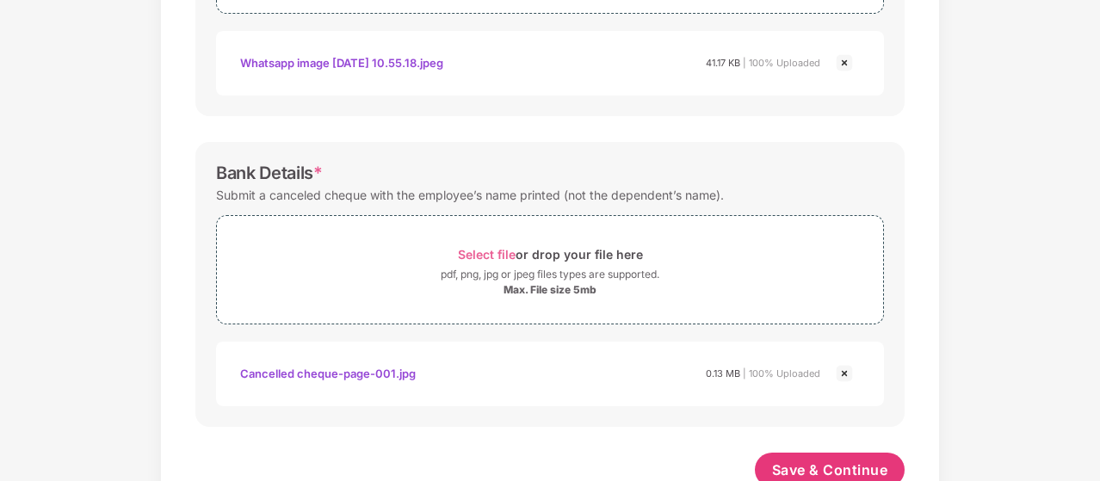
scroll to position [954, 0]
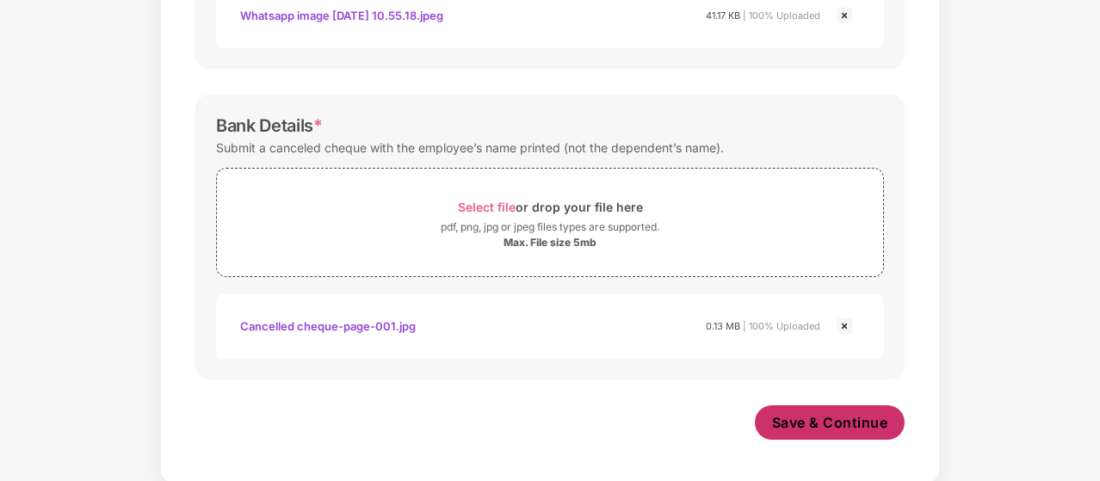
click at [852, 413] on span "Save & Continue" at bounding box center [830, 422] width 116 height 19
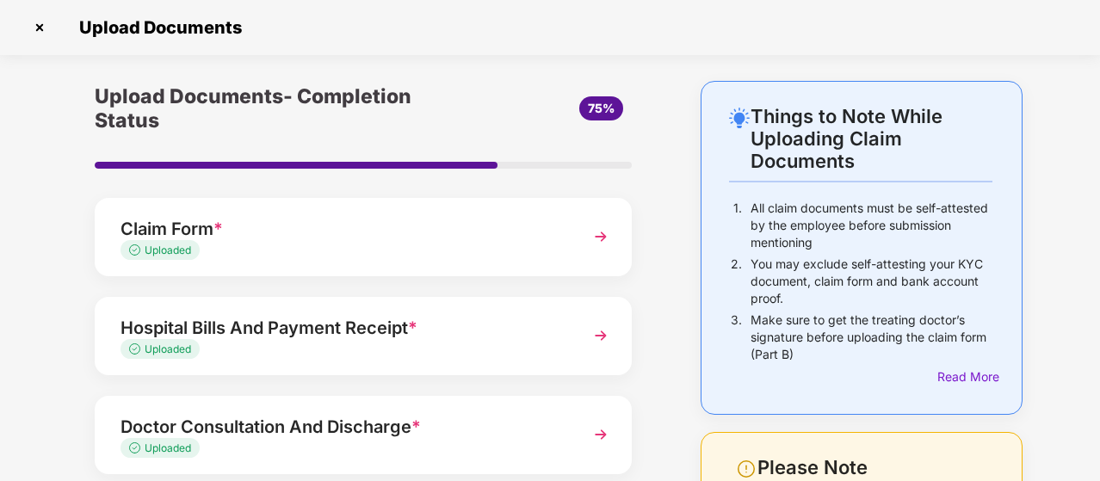
click at [1048, 350] on div "Things to Note While Uploading Claim Documents 1. All claim documents must be s…" at bounding box center [550, 433] width 1100 height 704
click at [668, 356] on div "Upload Documents- Completion Status 75% Claim Form * Uploaded Hospital Bills An…" at bounding box center [363, 433] width 623 height 704
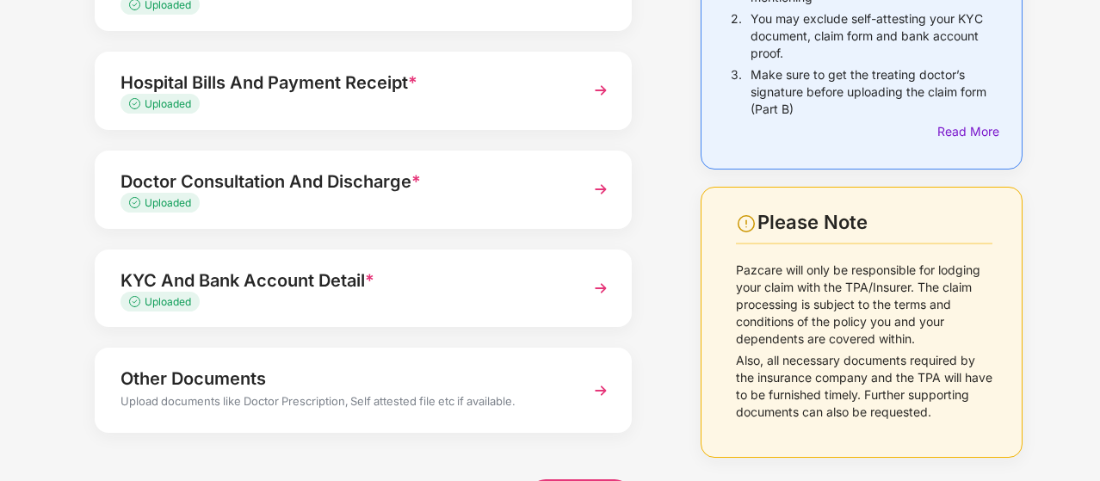
scroll to position [303, 0]
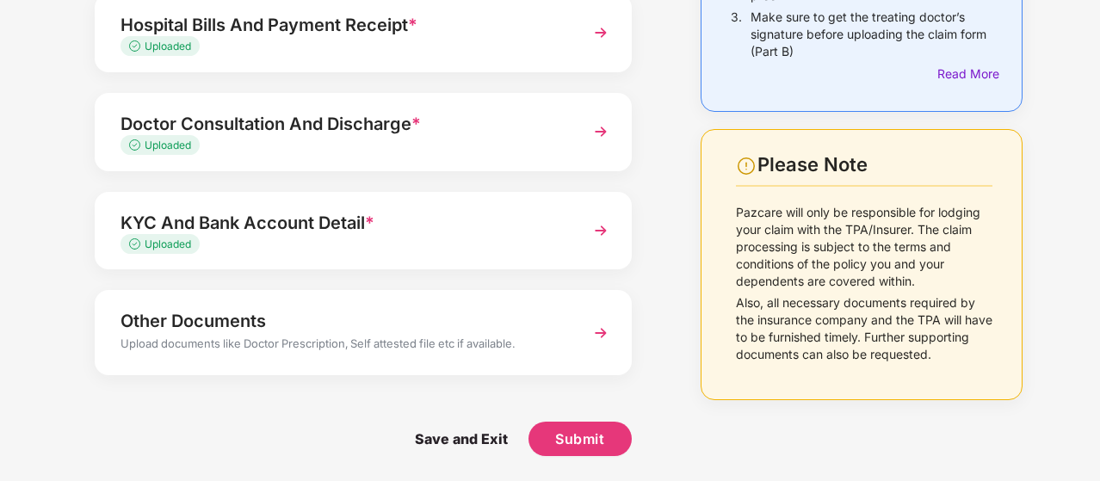
click at [595, 335] on img at bounding box center [600, 333] width 31 height 31
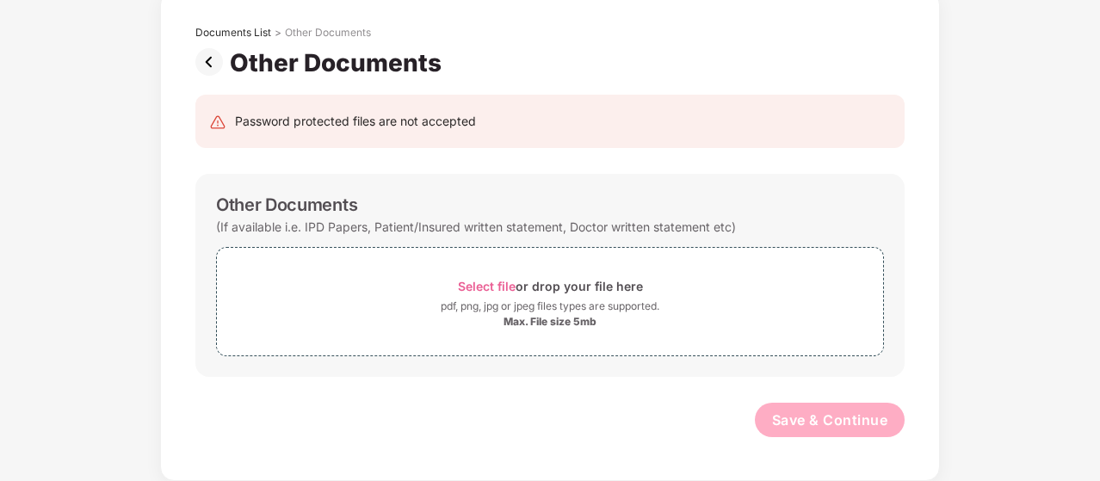
scroll to position [89, 0]
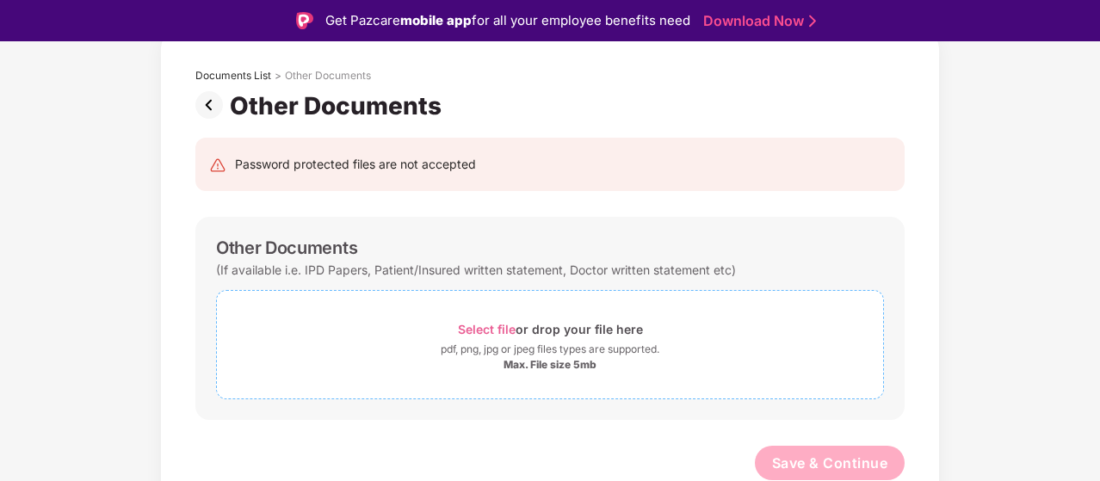
click at [485, 332] on span "Select file" at bounding box center [487, 329] width 58 height 15
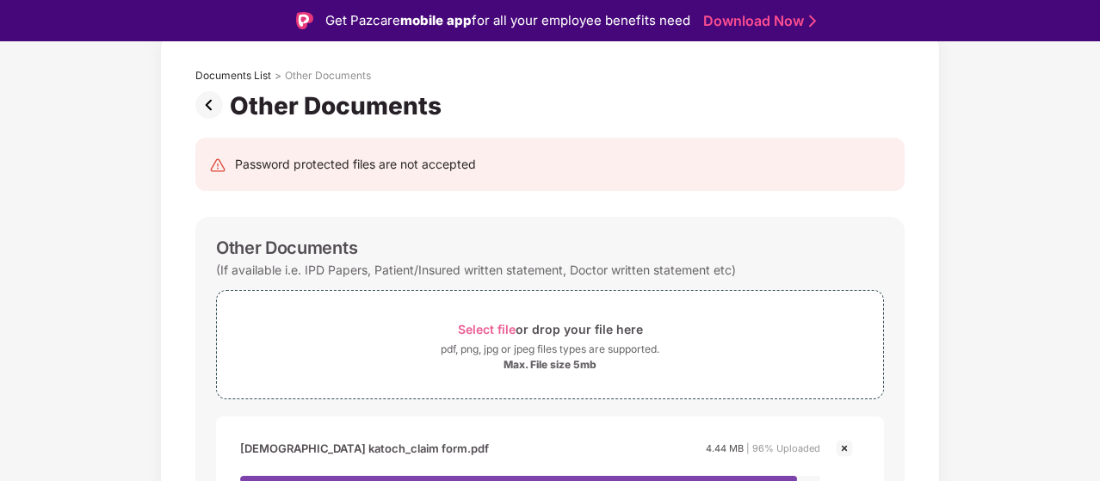
click at [1021, 249] on div "Documents List > Other Documents Other Documents Password protected files are n…" at bounding box center [550, 329] width 1100 height 591
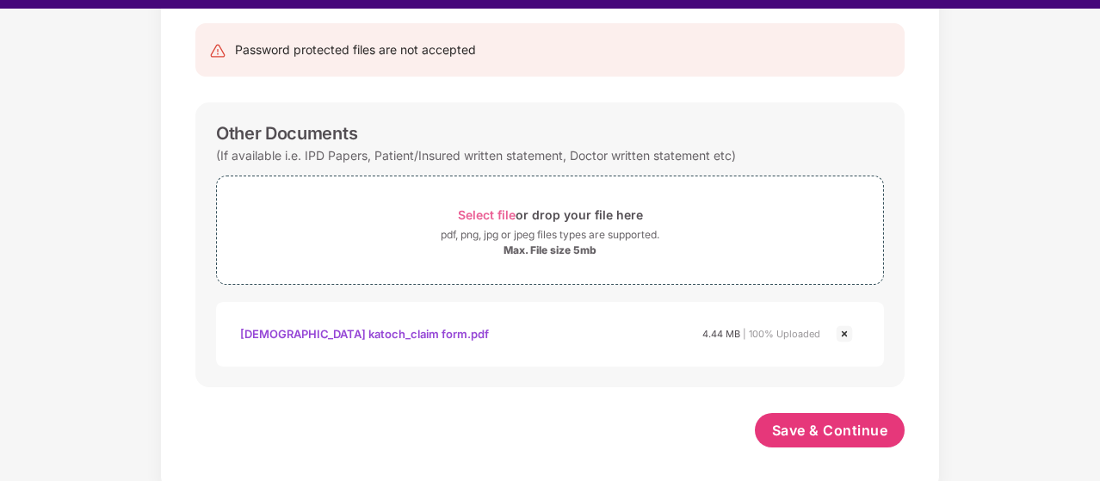
scroll to position [41, 0]
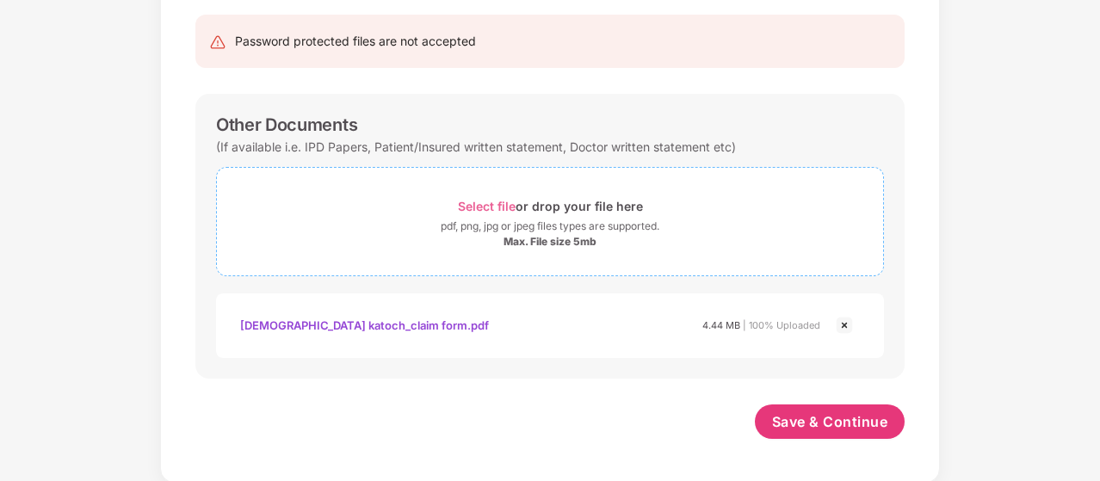
click at [483, 203] on span "Select file" at bounding box center [487, 206] width 58 height 15
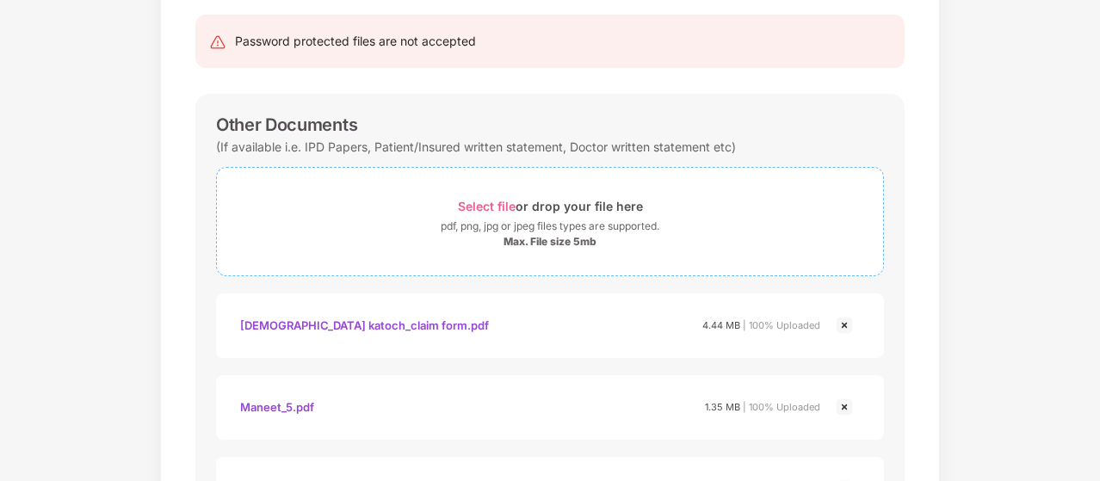
click at [496, 200] on span "Select file" at bounding box center [487, 206] width 58 height 15
click at [997, 272] on div "Documents List > Other Documents Other Documents Password protected files are n…" at bounding box center [550, 319] width 1100 height 818
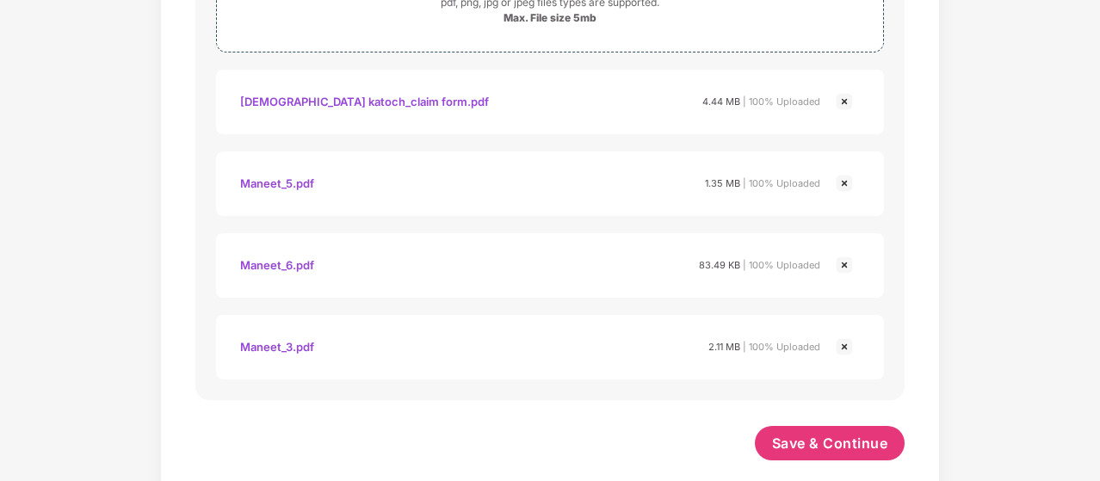
scroll to position [416, 0]
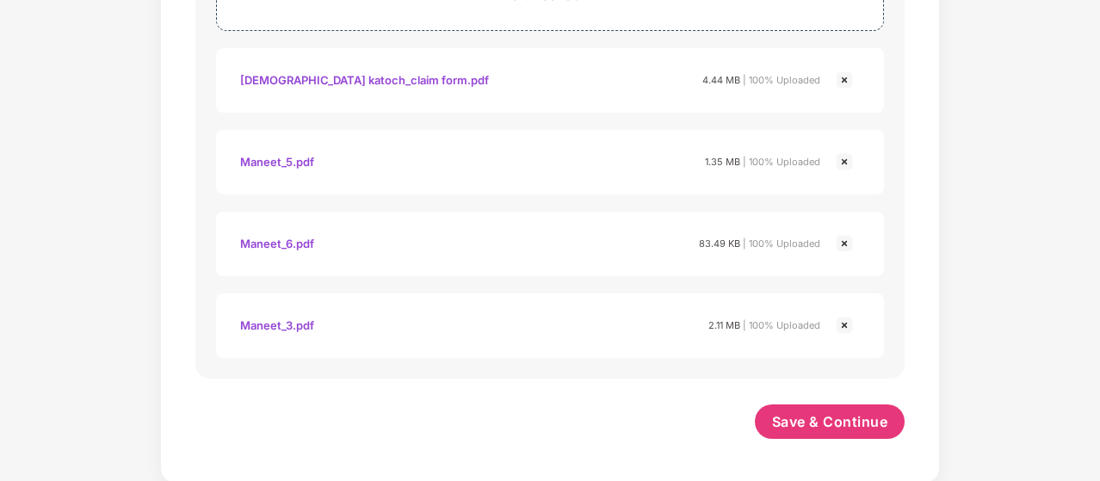
click at [996, 152] on div "Documents List > Other Documents Other Documents Password protected files are n…" at bounding box center [550, 74] width 1100 height 818
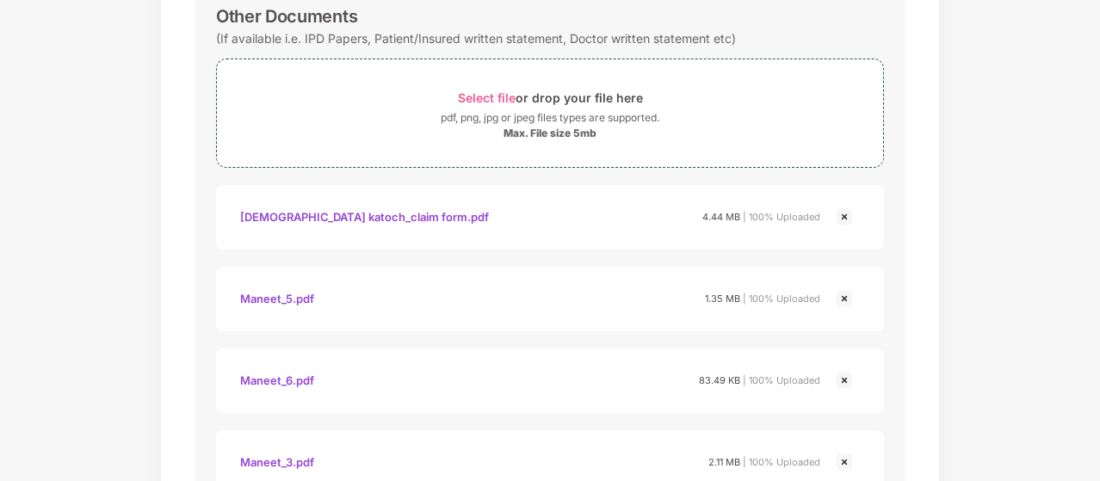
scroll to position [278, 0]
click at [492, 88] on div "Select file or drop your file here" at bounding box center [550, 98] width 185 height 23
click at [1006, 242] on div "Documents List > Other Documents Other Documents Password protected files are n…" at bounding box center [550, 252] width 1100 height 899
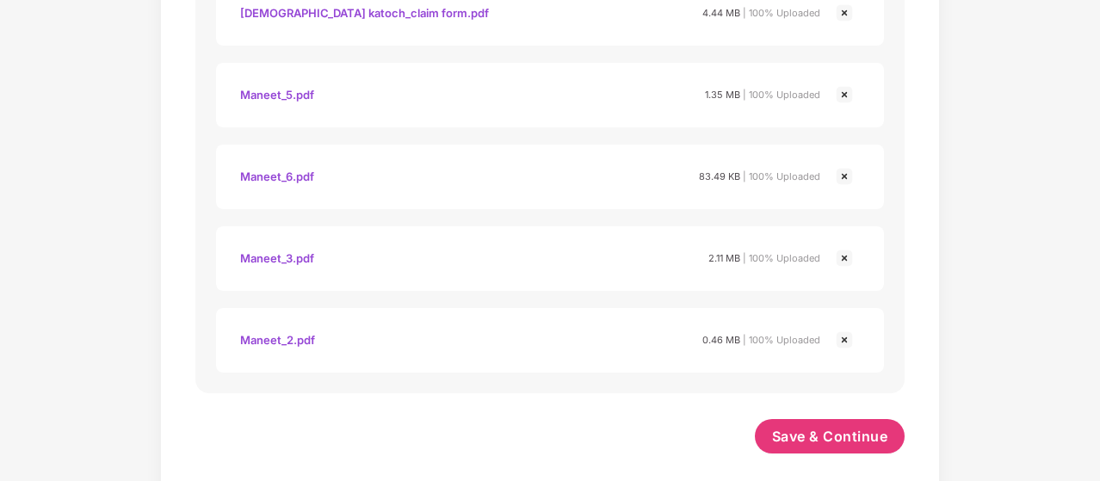
scroll to position [497, 0]
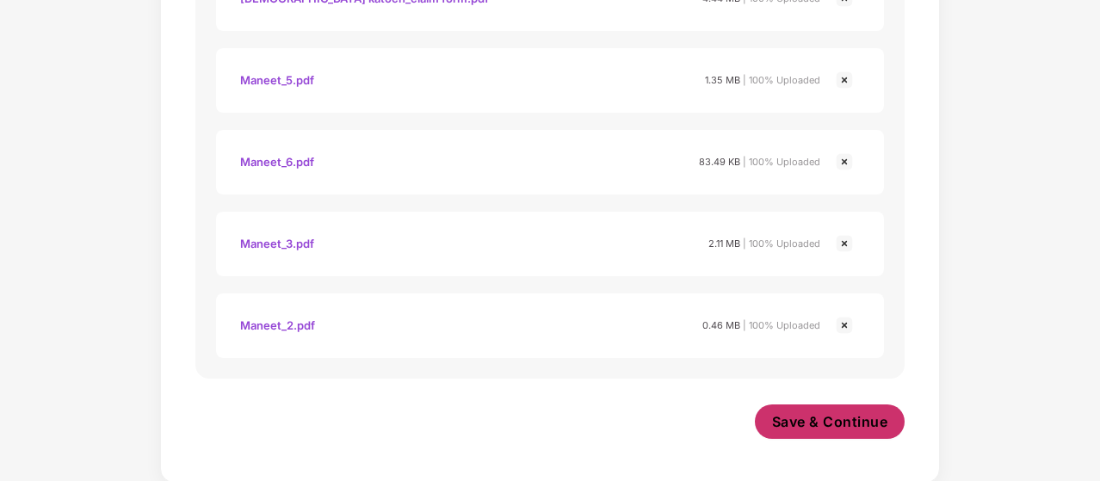
click at [849, 409] on button "Save & Continue" at bounding box center [830, 422] width 151 height 34
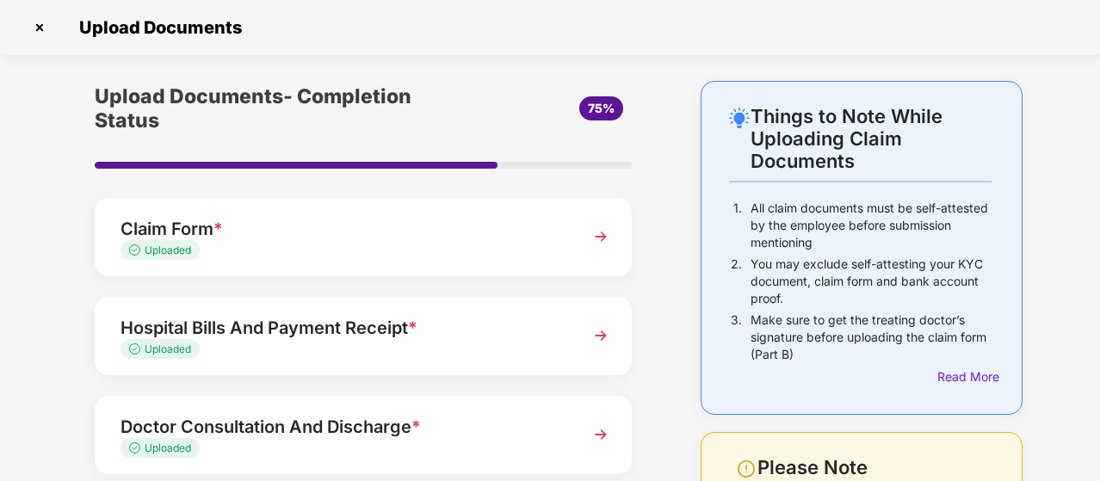
click at [1063, 52] on div "Upload Documents" at bounding box center [550, 27] width 1100 height 55
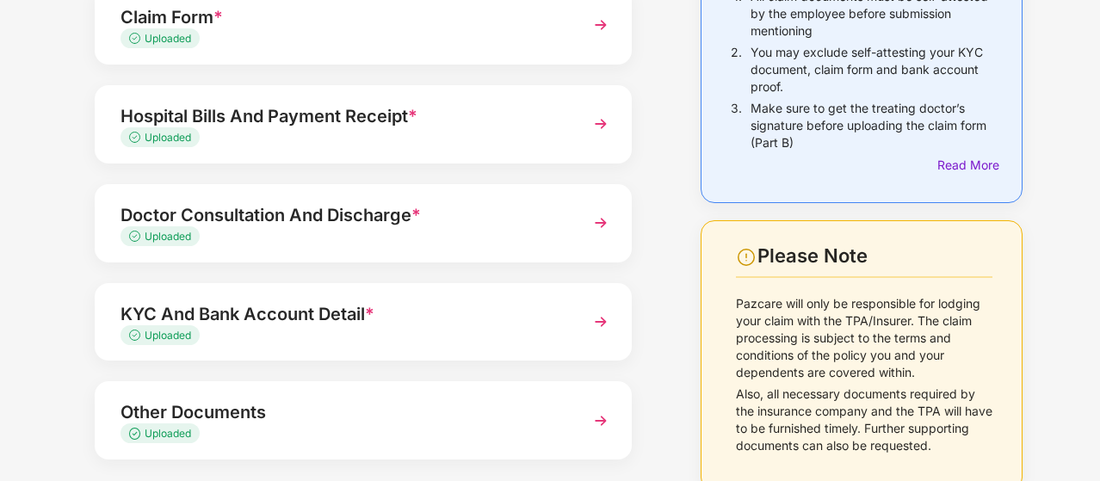
scroll to position [296, 0]
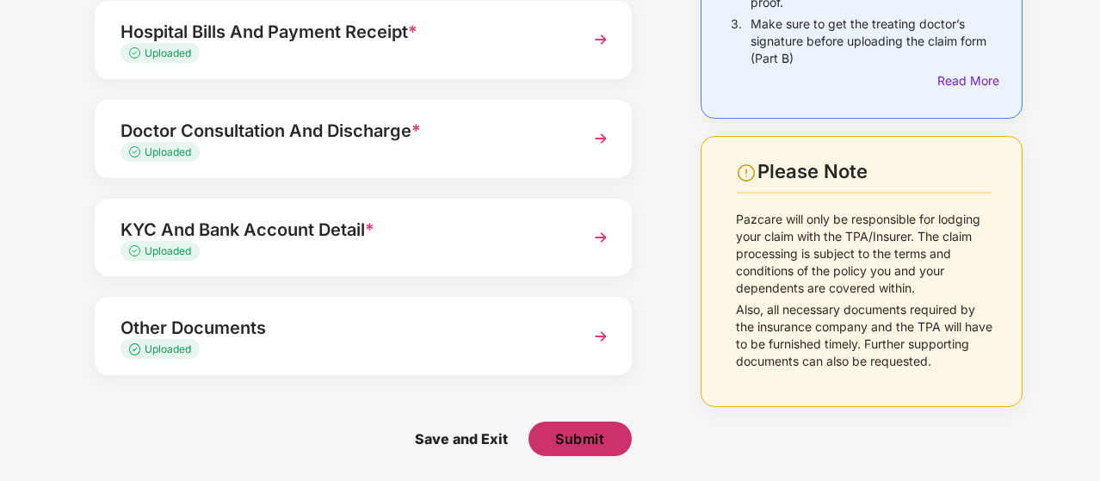
click at [585, 433] on span "Submit" at bounding box center [579, 438] width 49 height 19
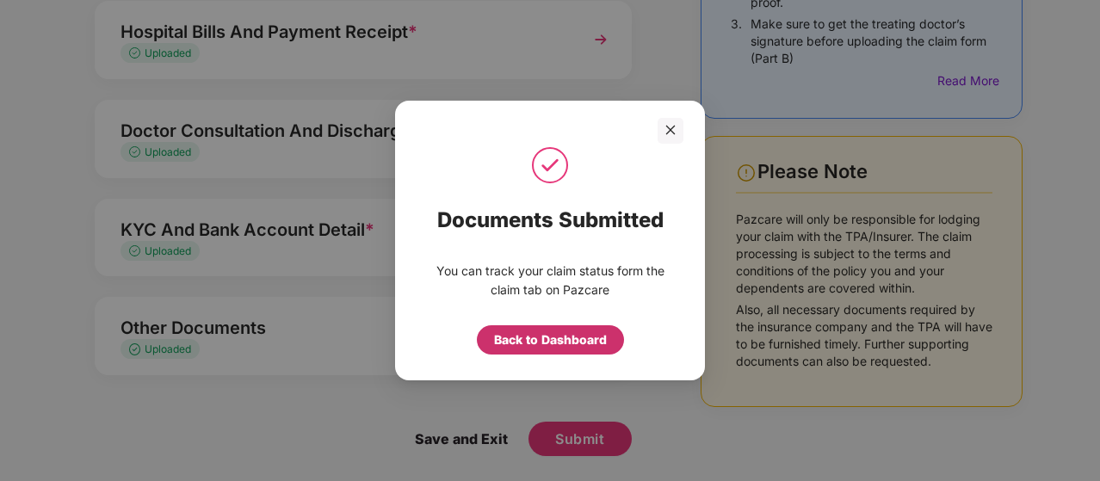
click at [559, 340] on div "Back to Dashboard" at bounding box center [550, 339] width 113 height 19
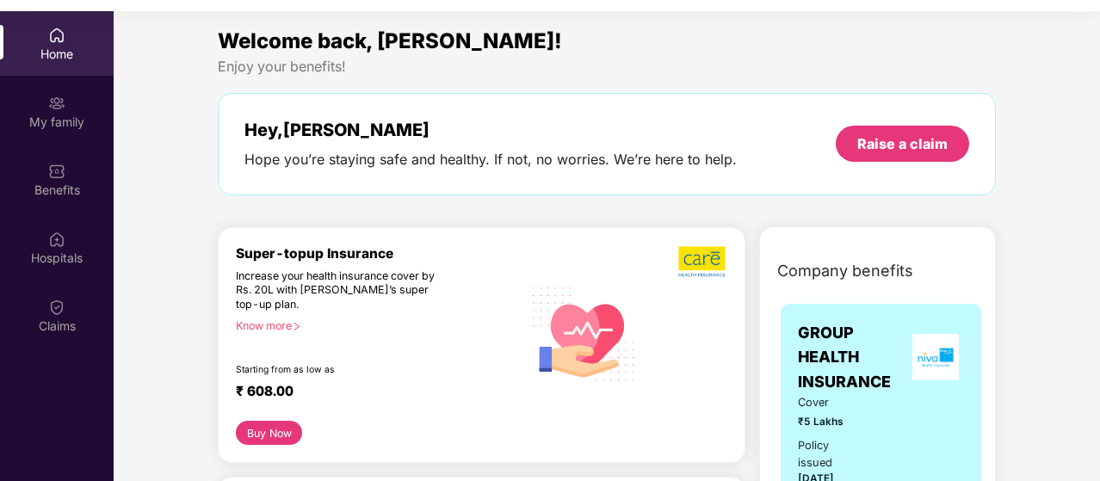
scroll to position [96, 0]
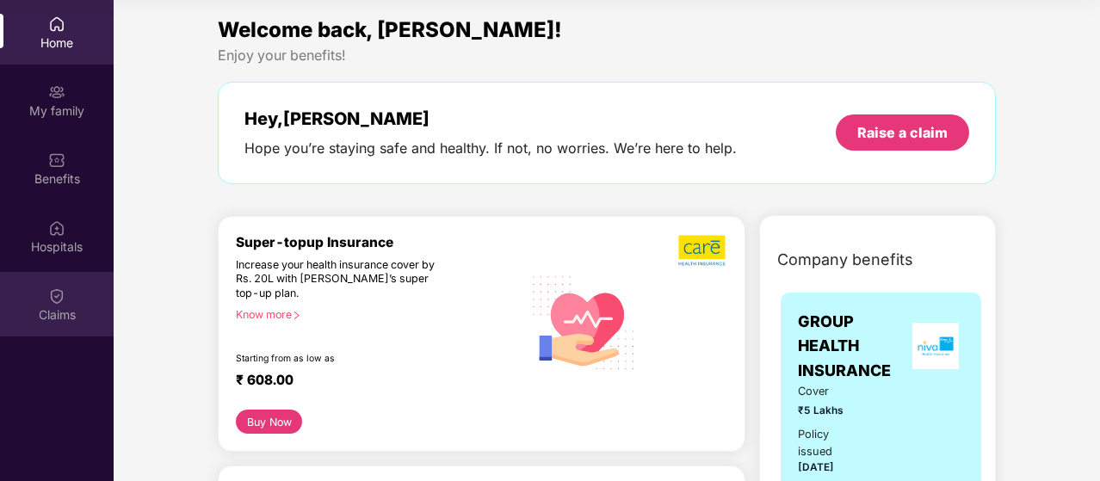
click at [68, 314] on div "Claims" at bounding box center [57, 314] width 114 height 17
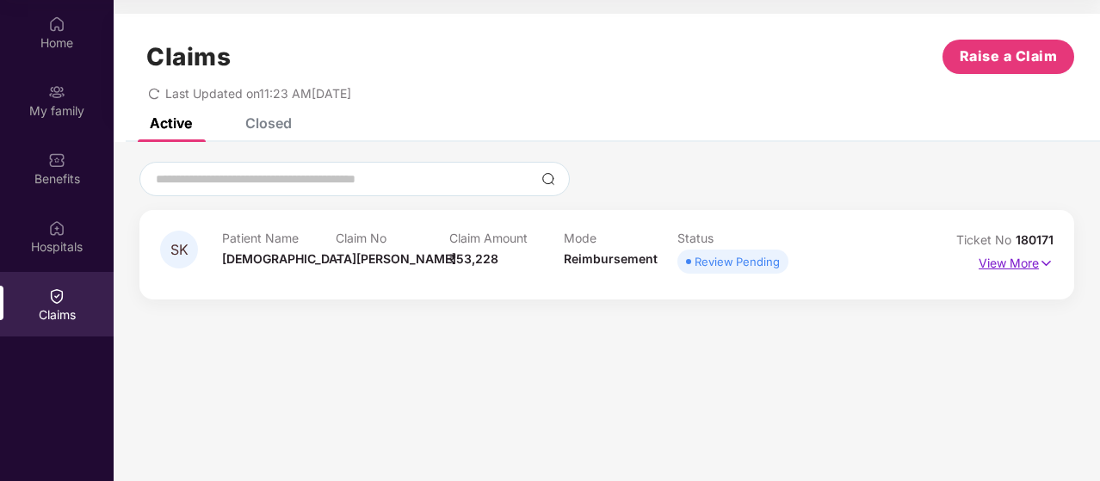
click at [998, 266] on p "View More" at bounding box center [1016, 261] width 75 height 23
